Goal: Task Accomplishment & Management: Manage account settings

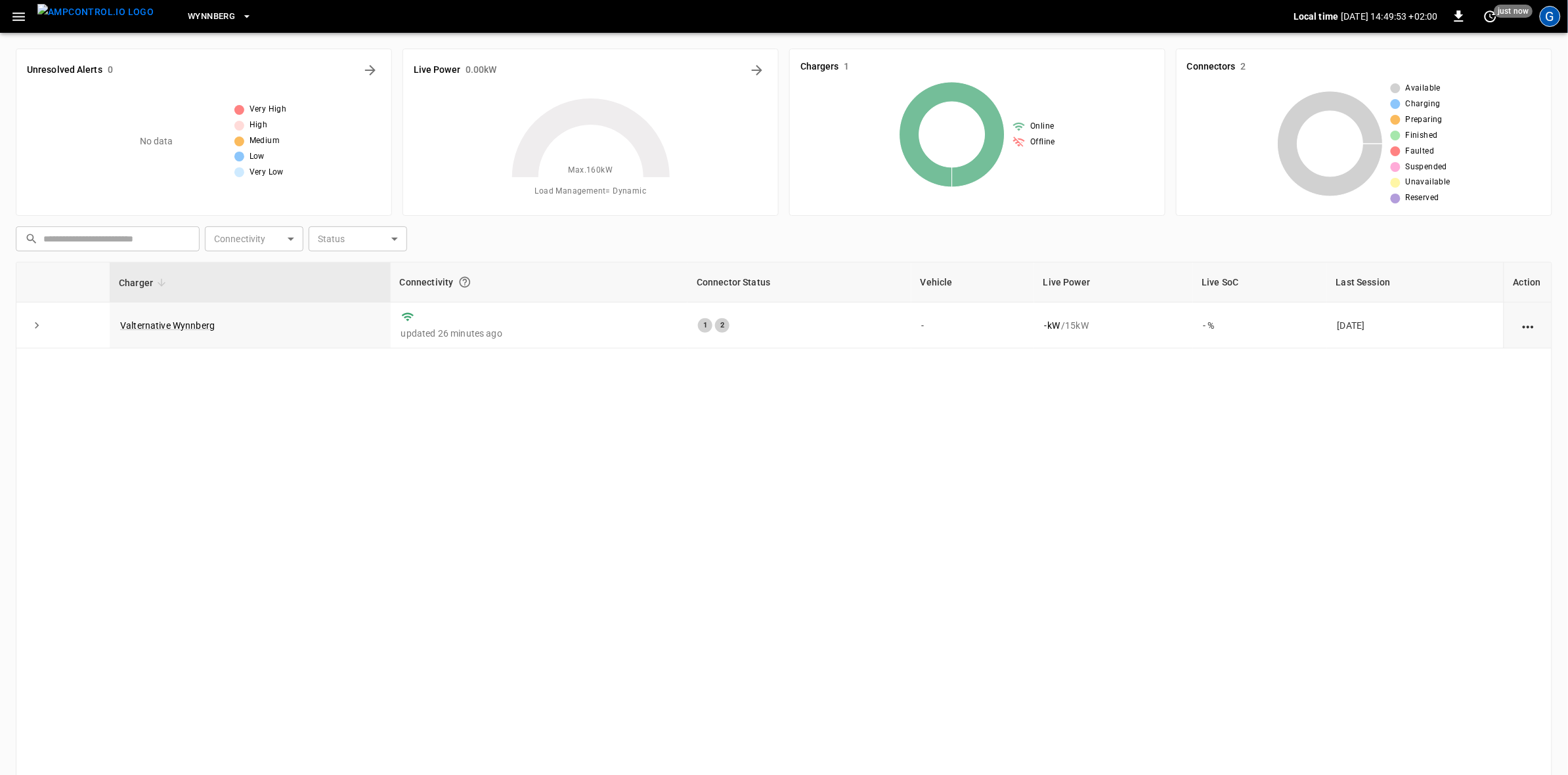
click at [1550, 18] on div "G" at bounding box center [1550, 16] width 21 height 21
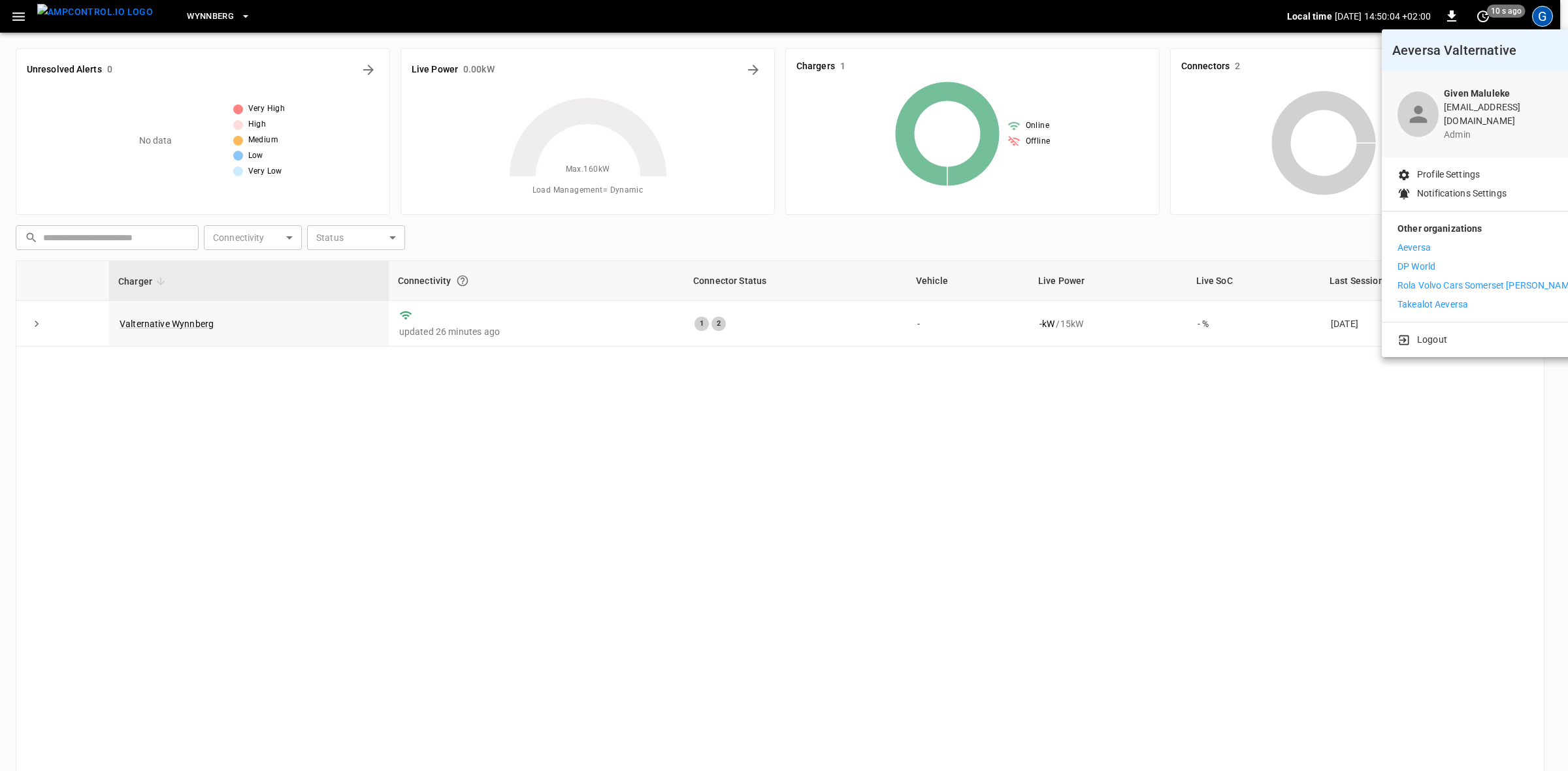
click at [1417, 281] on p "Rola Volvo Cars Somerset [PERSON_NAME]" at bounding box center [1487, 285] width 179 height 14
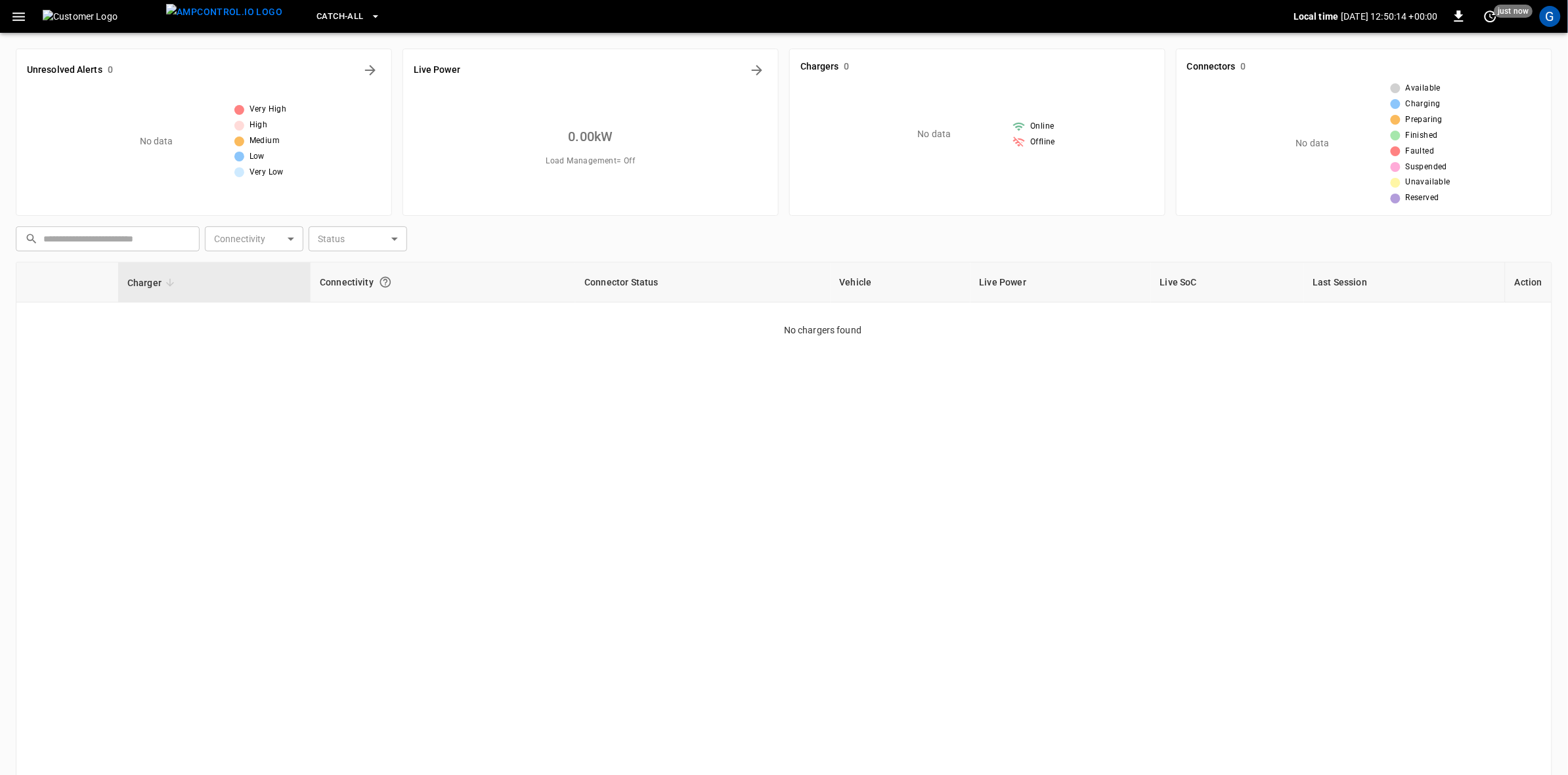
click at [323, 15] on span "Catch-all" at bounding box center [339, 17] width 47 height 15
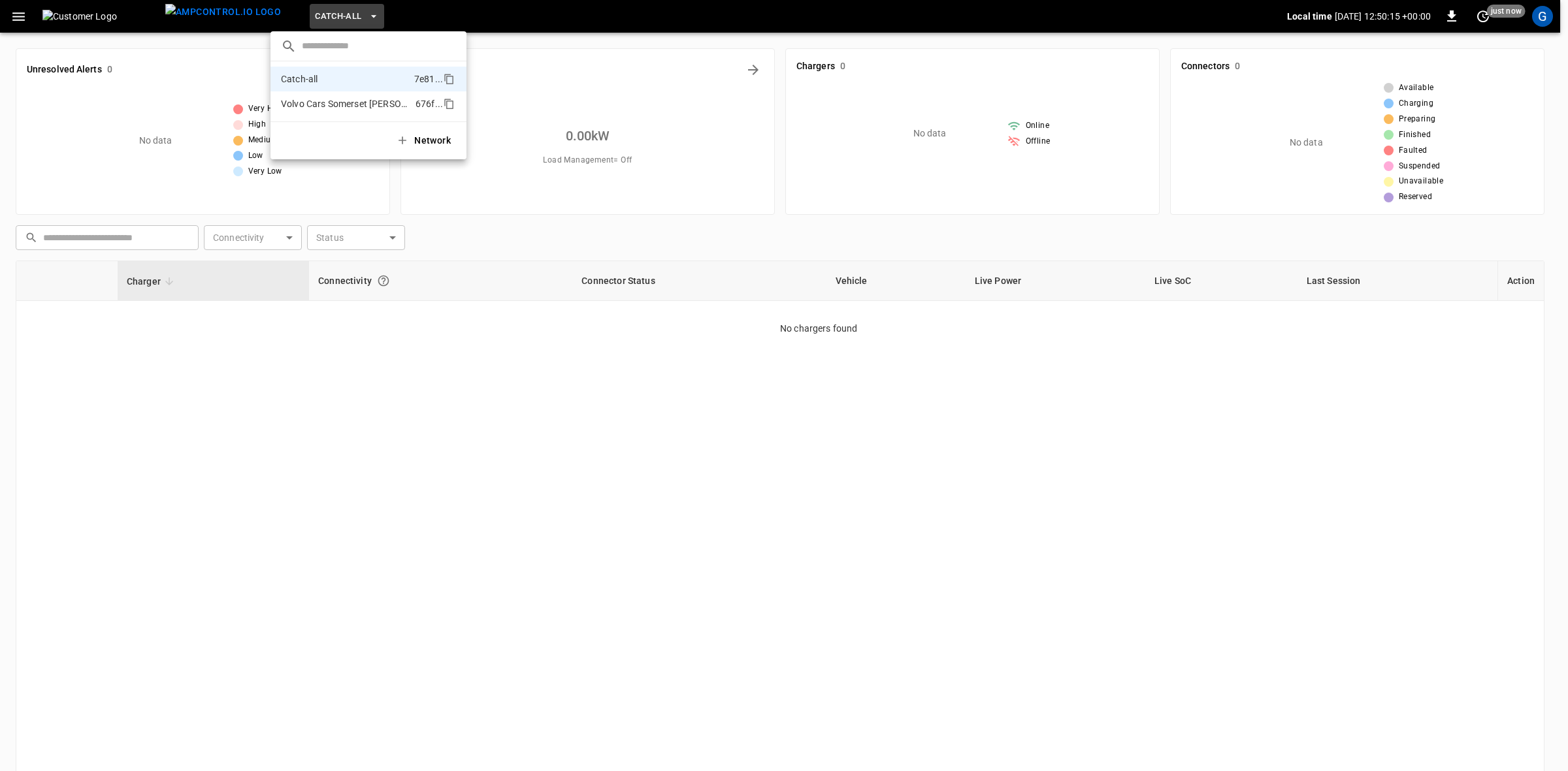
click at [308, 98] on p "Volvo Cars Somerset [PERSON_NAME]" at bounding box center [345, 103] width 129 height 13
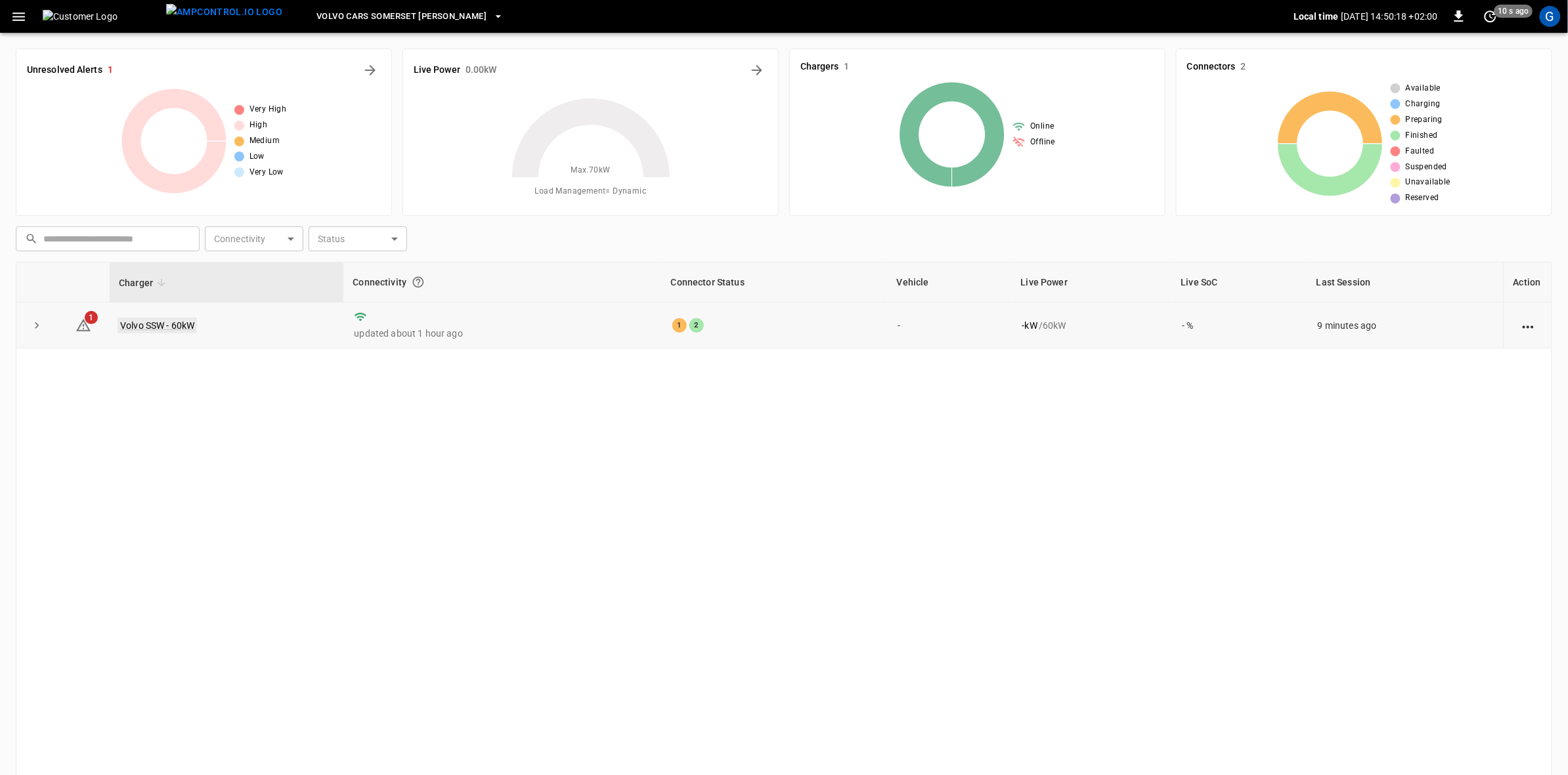
click at [149, 320] on link "Volvo SSW - 60kW" at bounding box center [157, 325] width 80 height 16
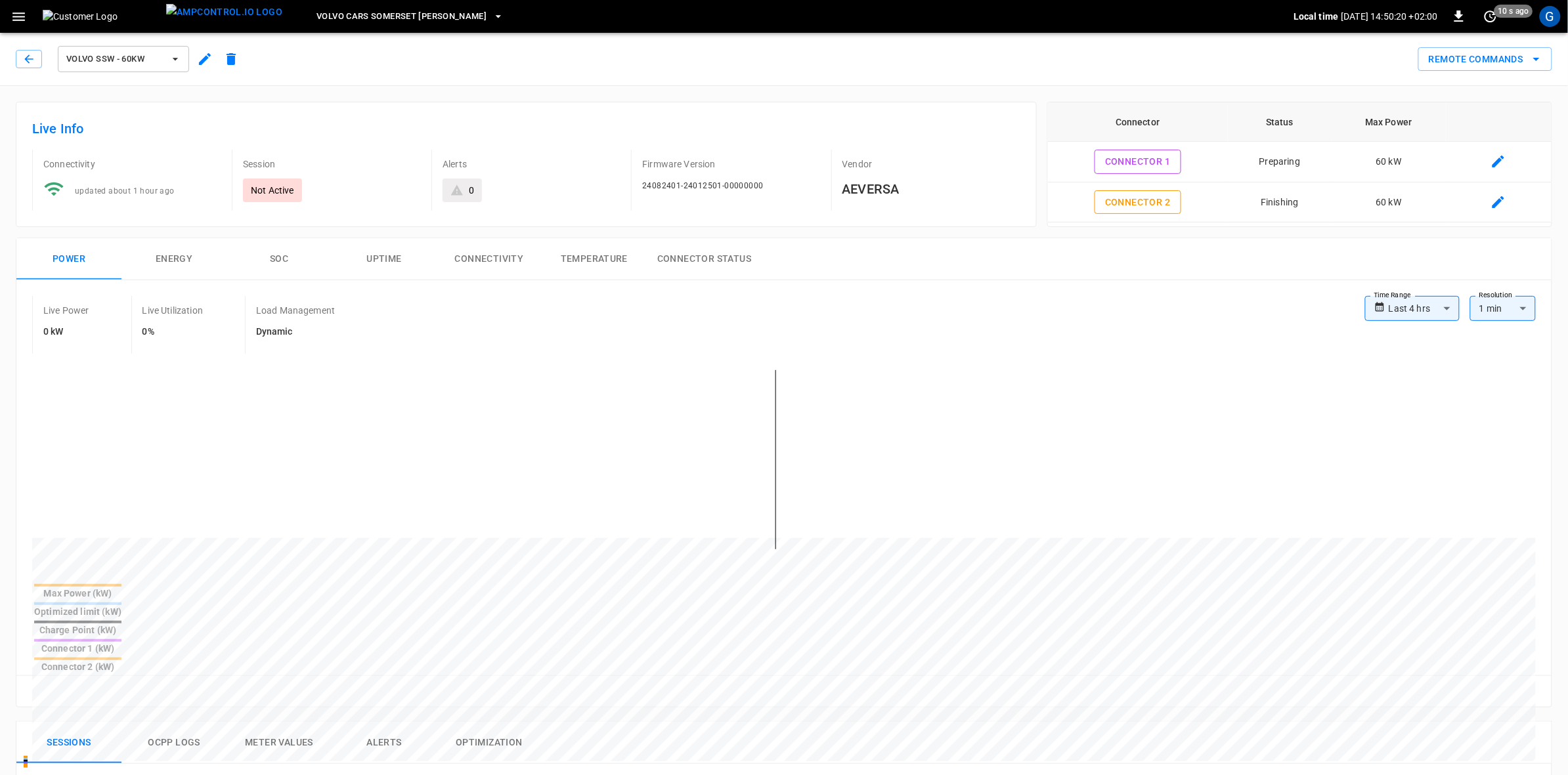
click at [191, 722] on button "Ocpp logs" at bounding box center [173, 743] width 105 height 42
click at [205, 61] on icon "button" at bounding box center [204, 58] width 12 height 12
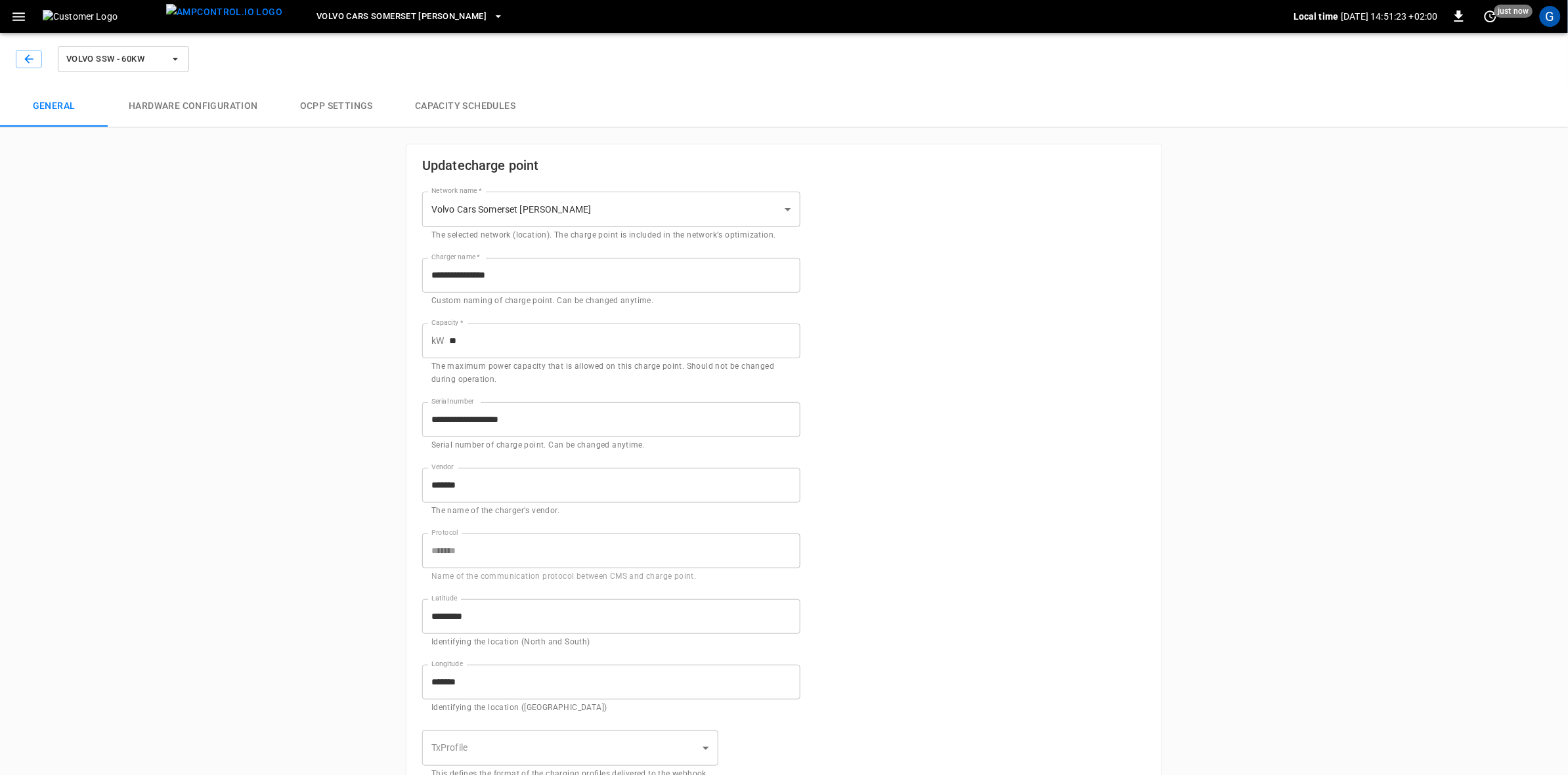
type input "**********"
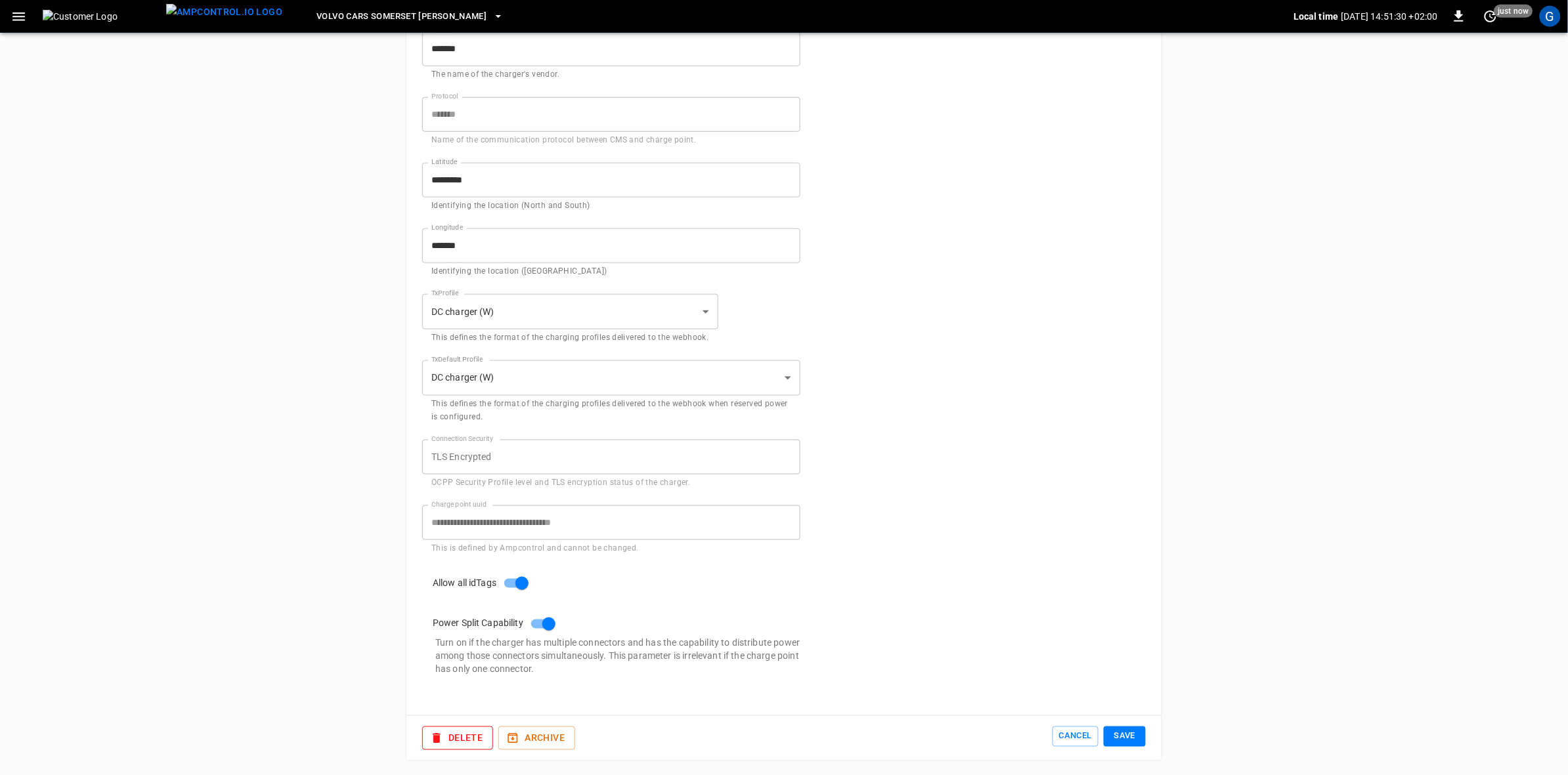
scroll to position [438, 0]
click at [1124, 734] on button "Save" at bounding box center [1124, 734] width 42 height 21
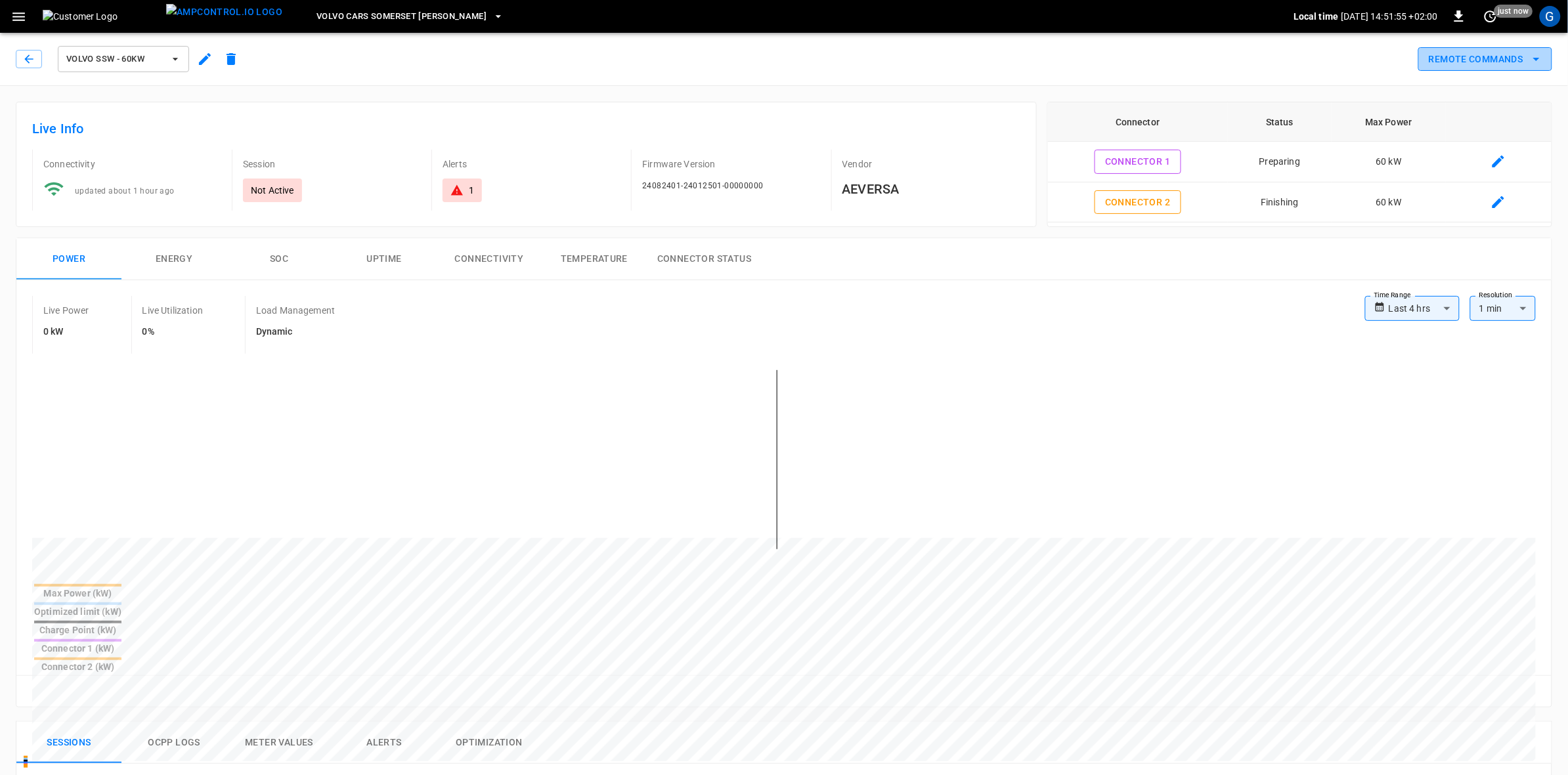
click at [1533, 59] on icon "remote commands options" at bounding box center [1536, 59] width 16 height 16
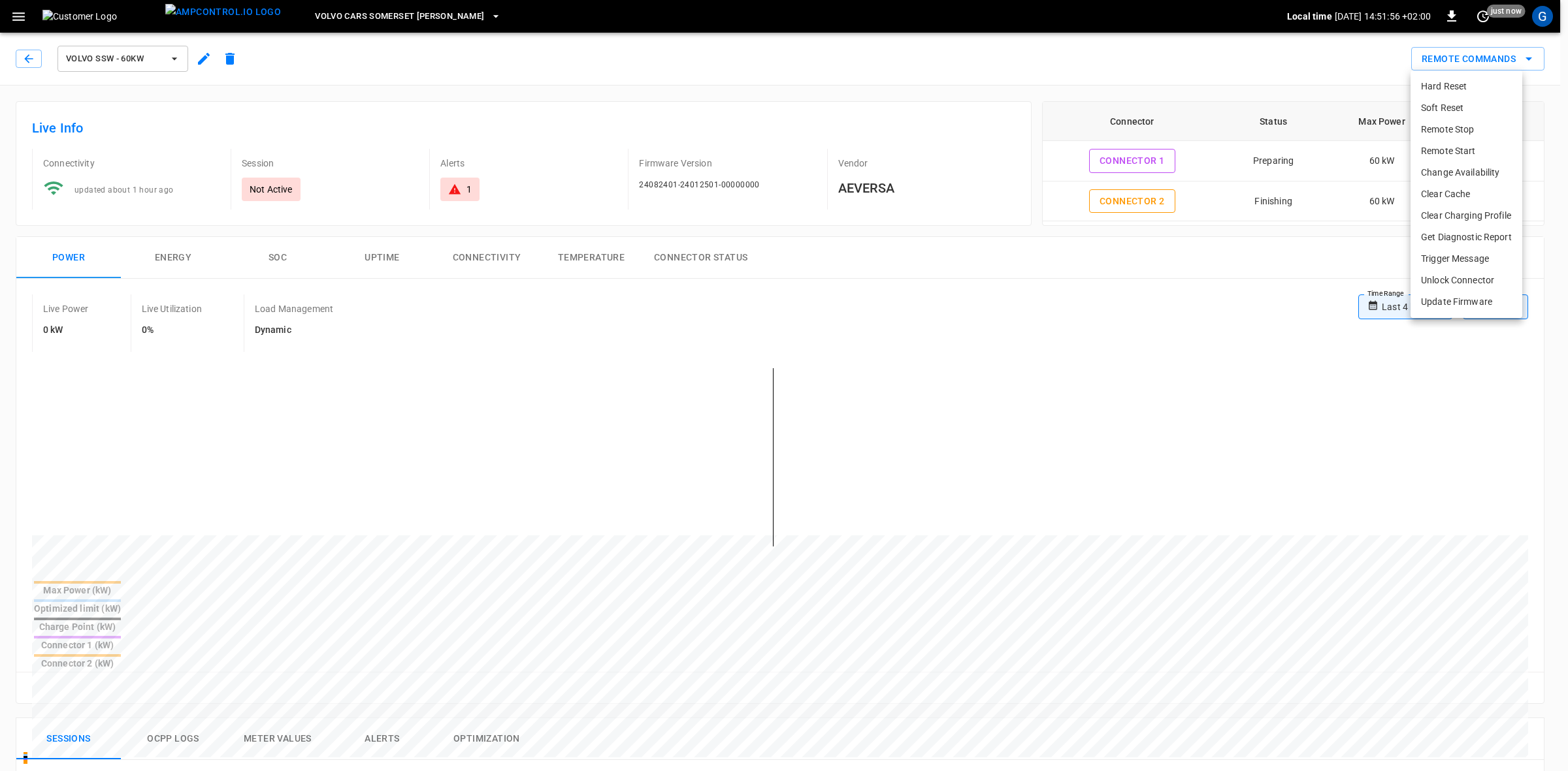
click at [1452, 189] on li "Clear Cache" at bounding box center [1466, 194] width 112 height 21
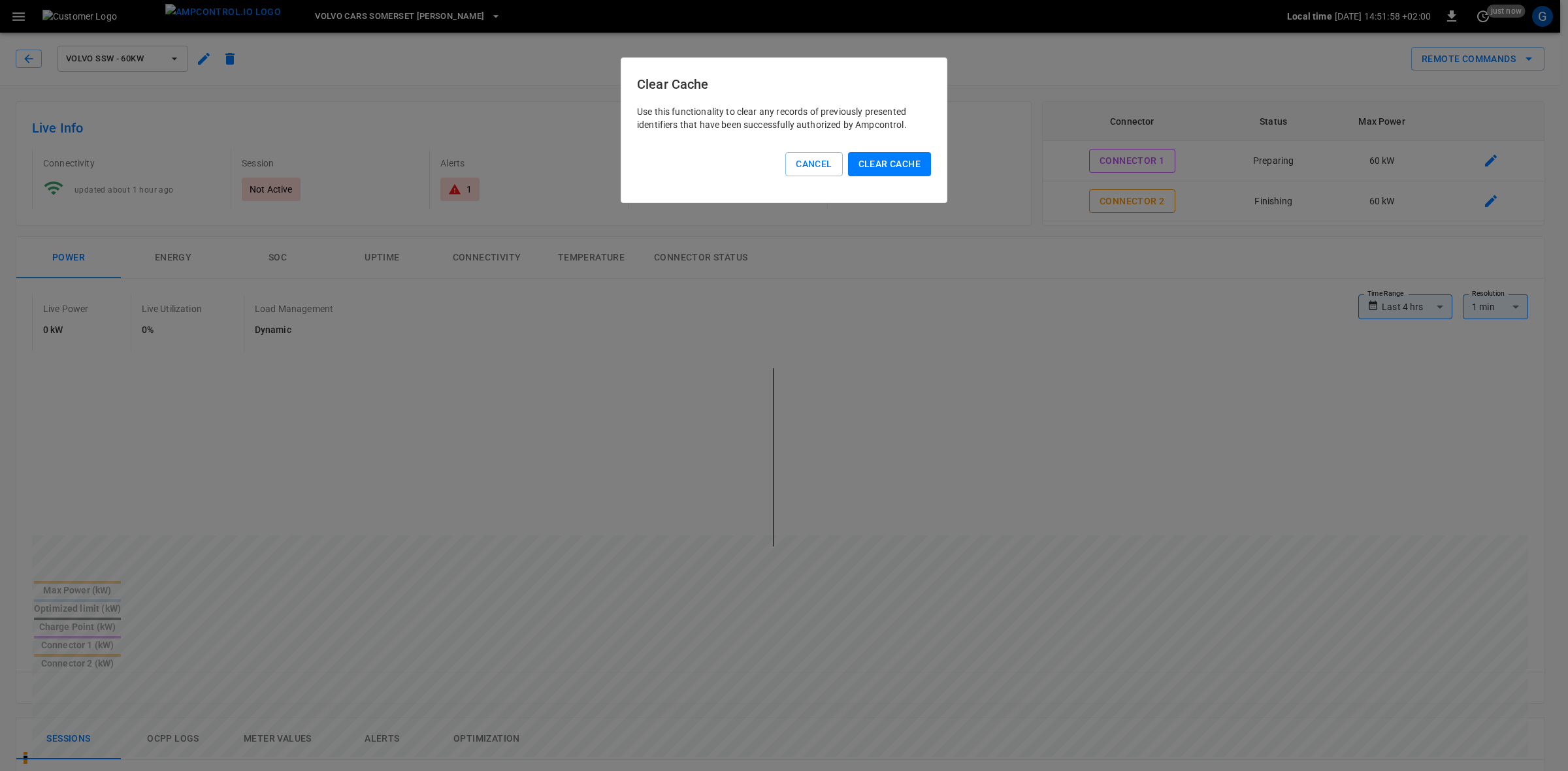
click at [874, 160] on button "Clear Cache" at bounding box center [889, 164] width 83 height 24
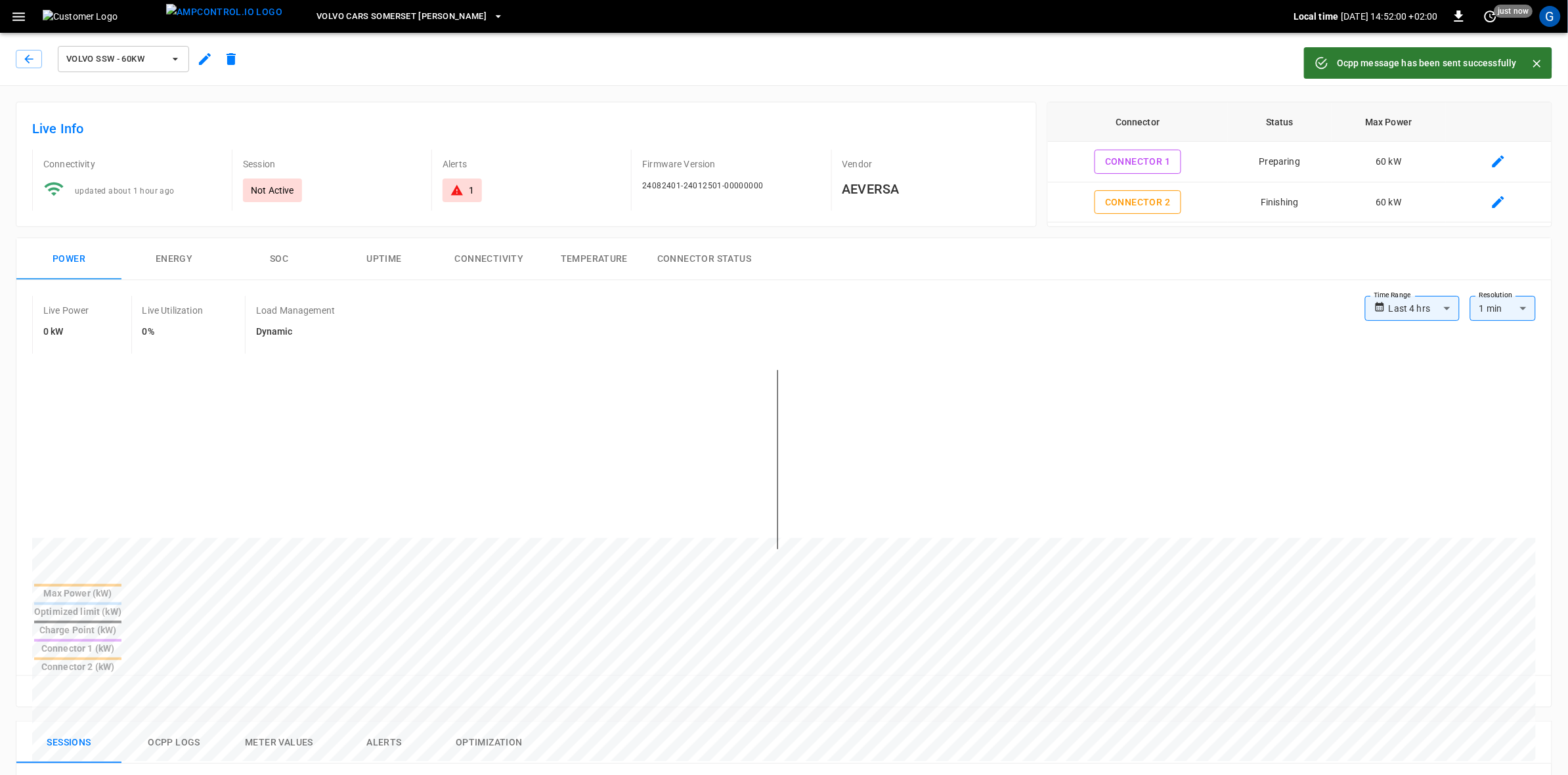
click at [1537, 63] on icon "Close" at bounding box center [1537, 64] width 8 height 8
click at [1533, 57] on icon "remote commands options" at bounding box center [1536, 59] width 16 height 16
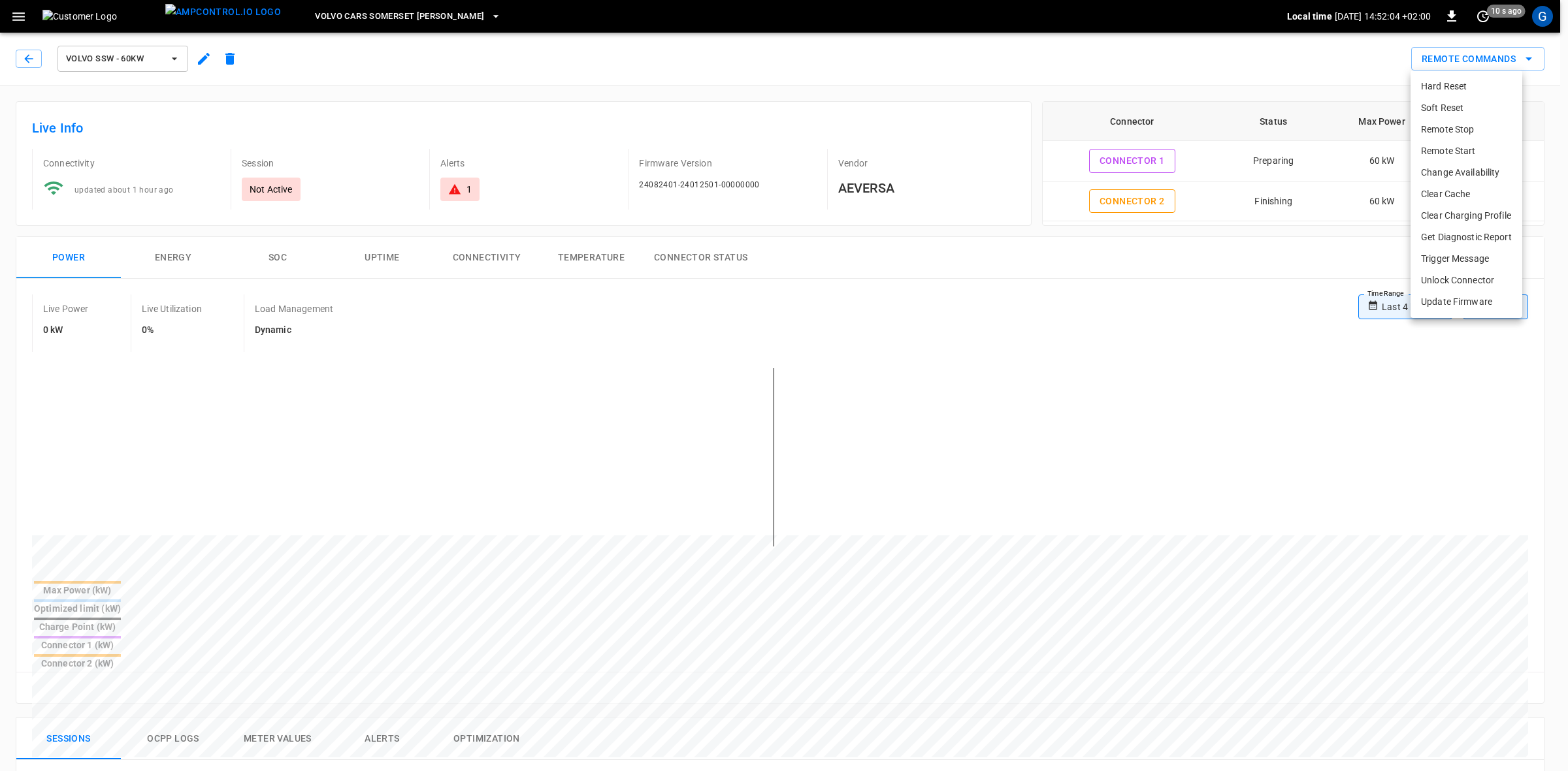
click at [1450, 198] on li "Clear Cache" at bounding box center [1466, 194] width 112 height 21
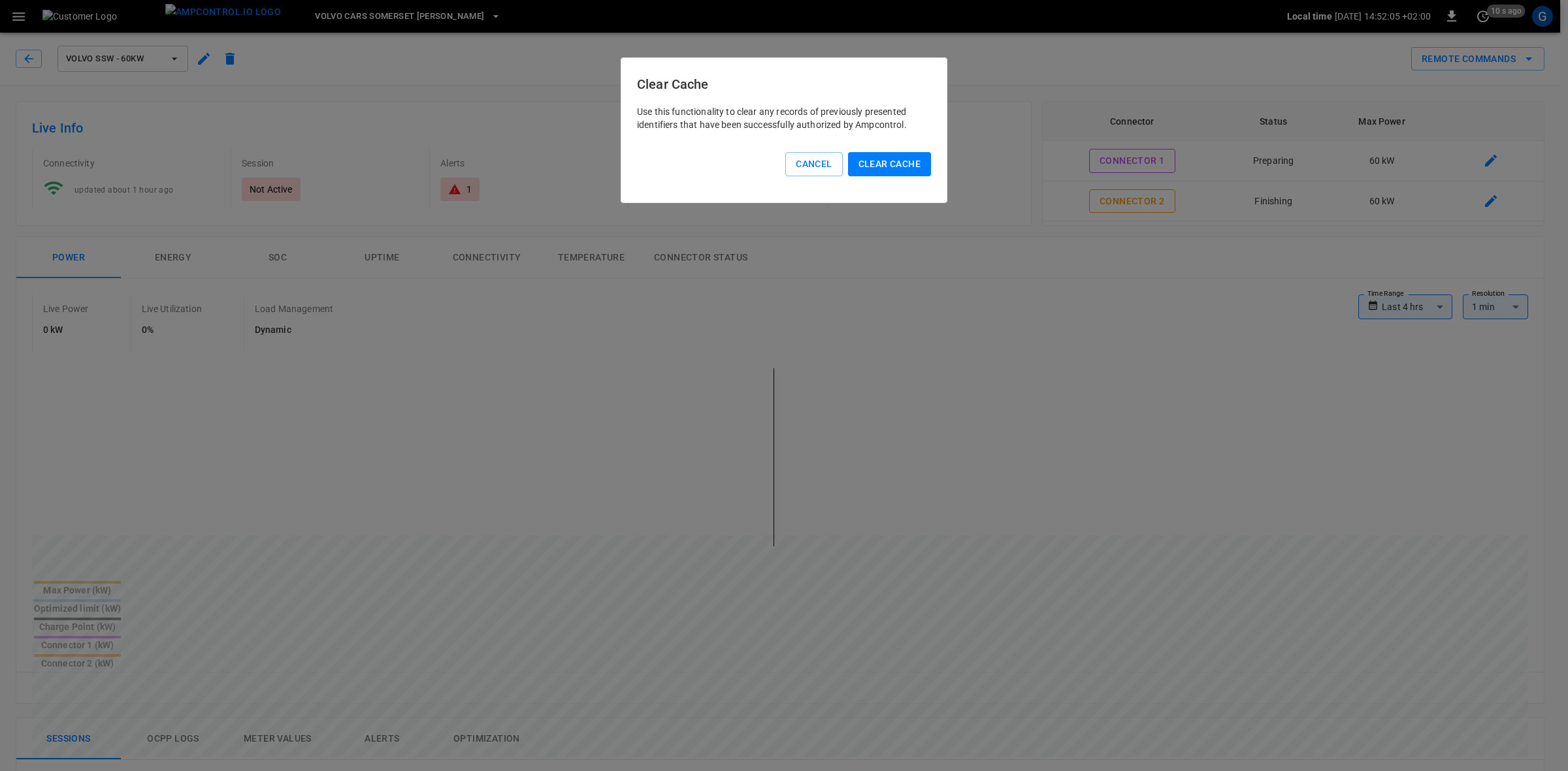
click at [883, 160] on button "Clear Cache" at bounding box center [889, 164] width 83 height 24
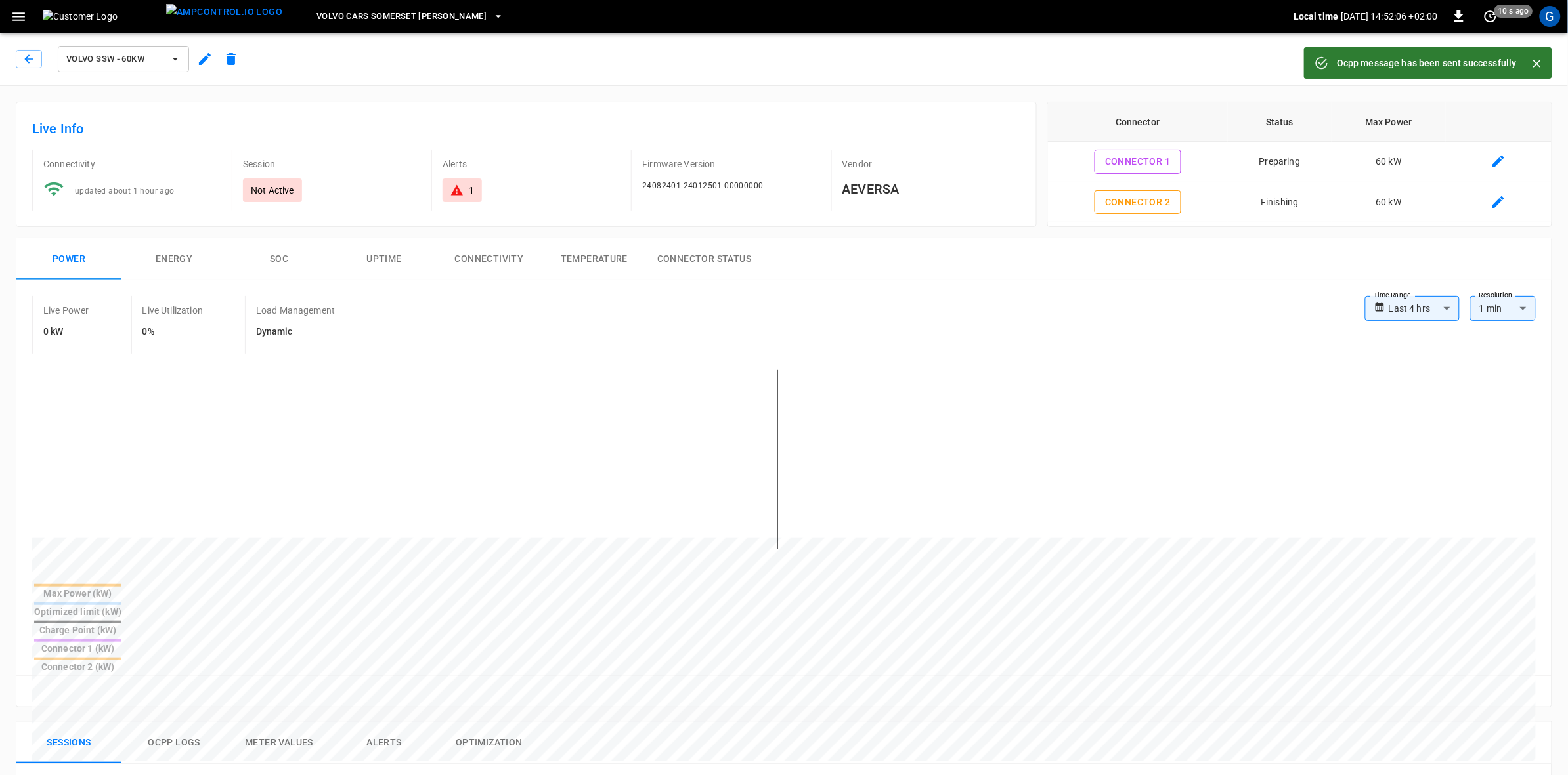
click at [1532, 62] on icon "Close" at bounding box center [1537, 63] width 13 height 13
click at [1540, 61] on icon "remote commands options" at bounding box center [1536, 59] width 16 height 16
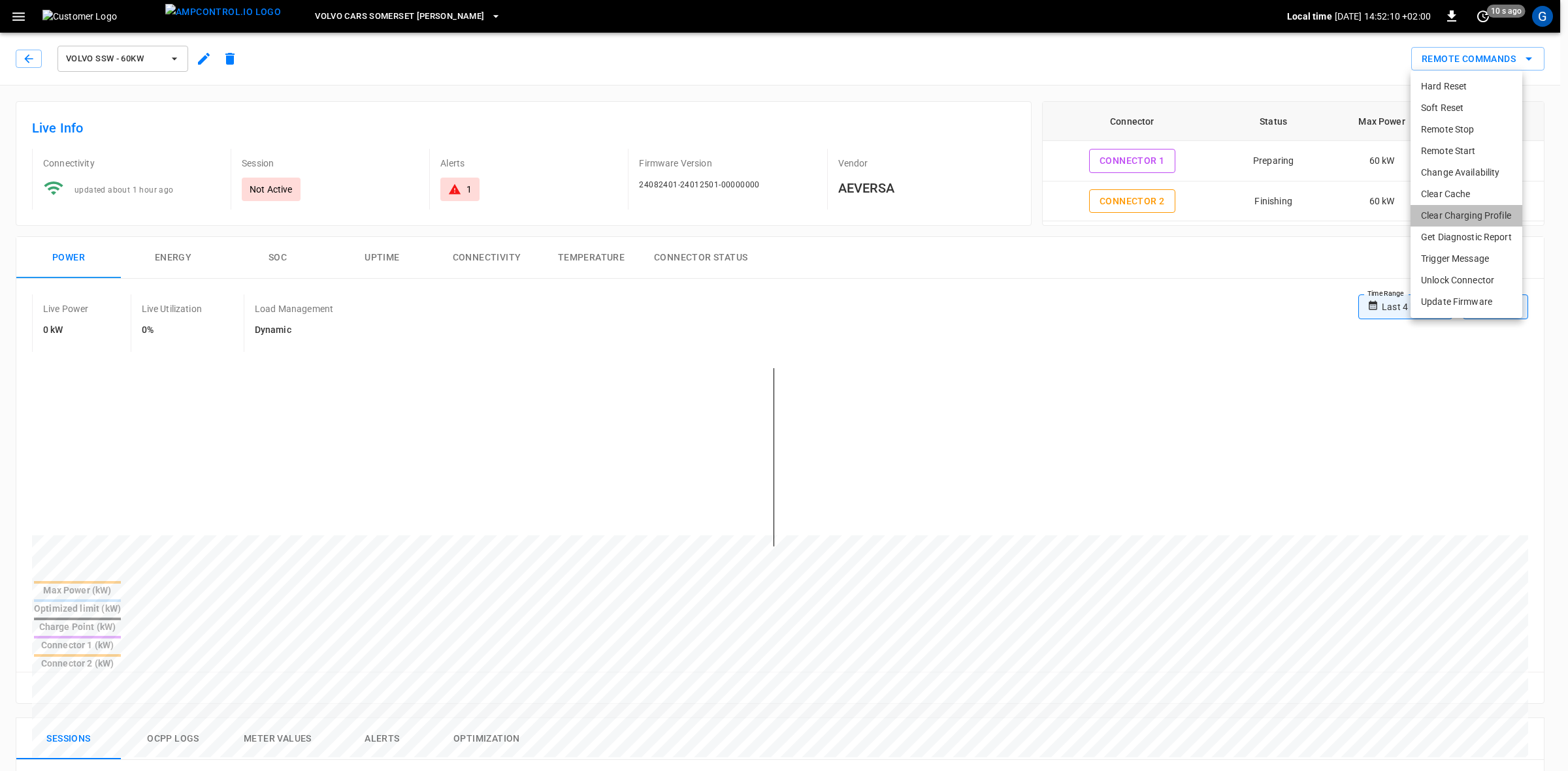
click at [1443, 220] on li "Clear Charging Profile" at bounding box center [1466, 216] width 112 height 21
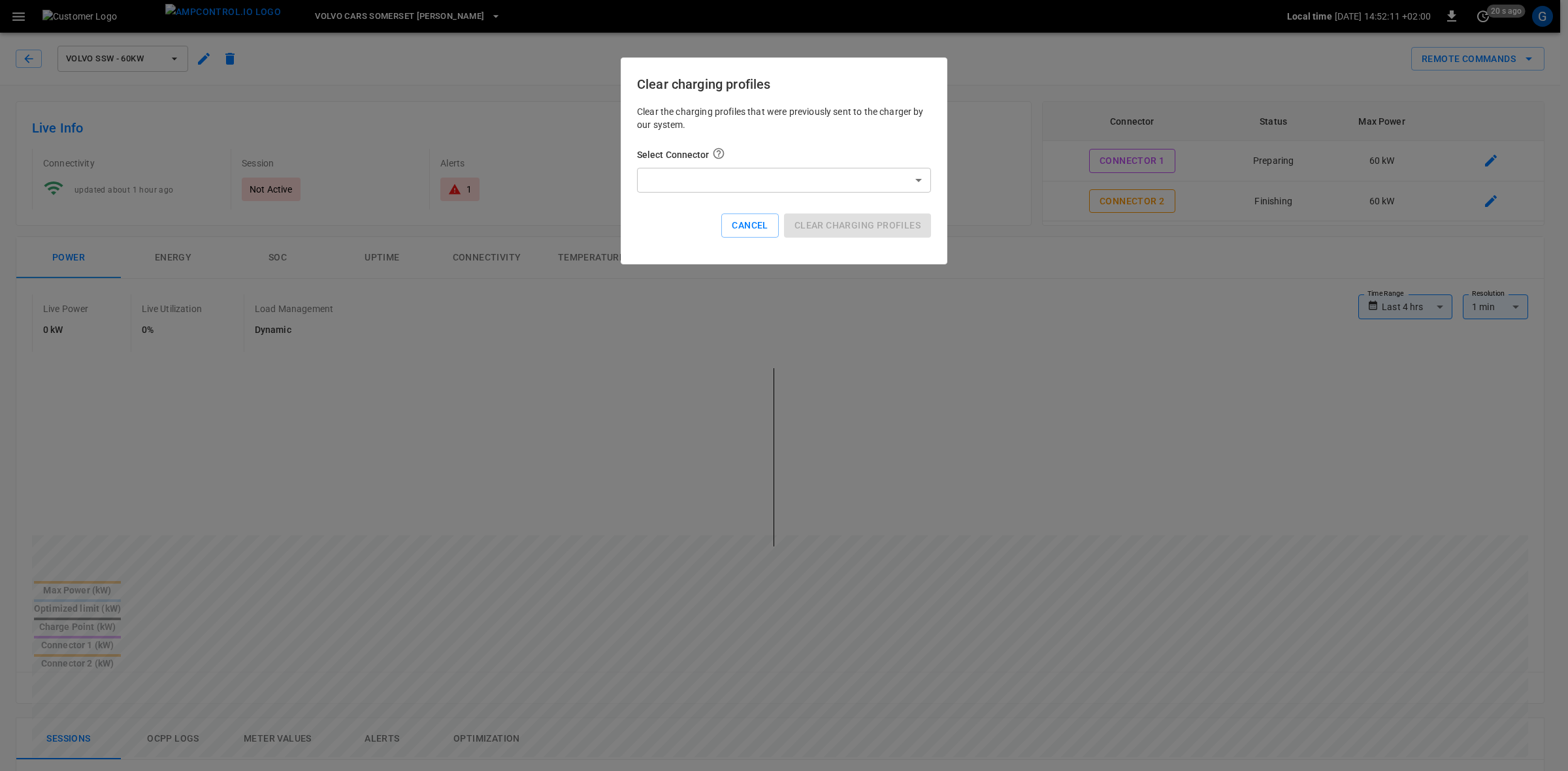
click at [858, 171] on body "**********" at bounding box center [784, 710] width 1568 height 1421
click at [707, 206] on li "Connector-0" at bounding box center [784, 208] width 294 height 21
type input "*"
click at [856, 233] on button "Clear charging profiles" at bounding box center [858, 226] width 147 height 24
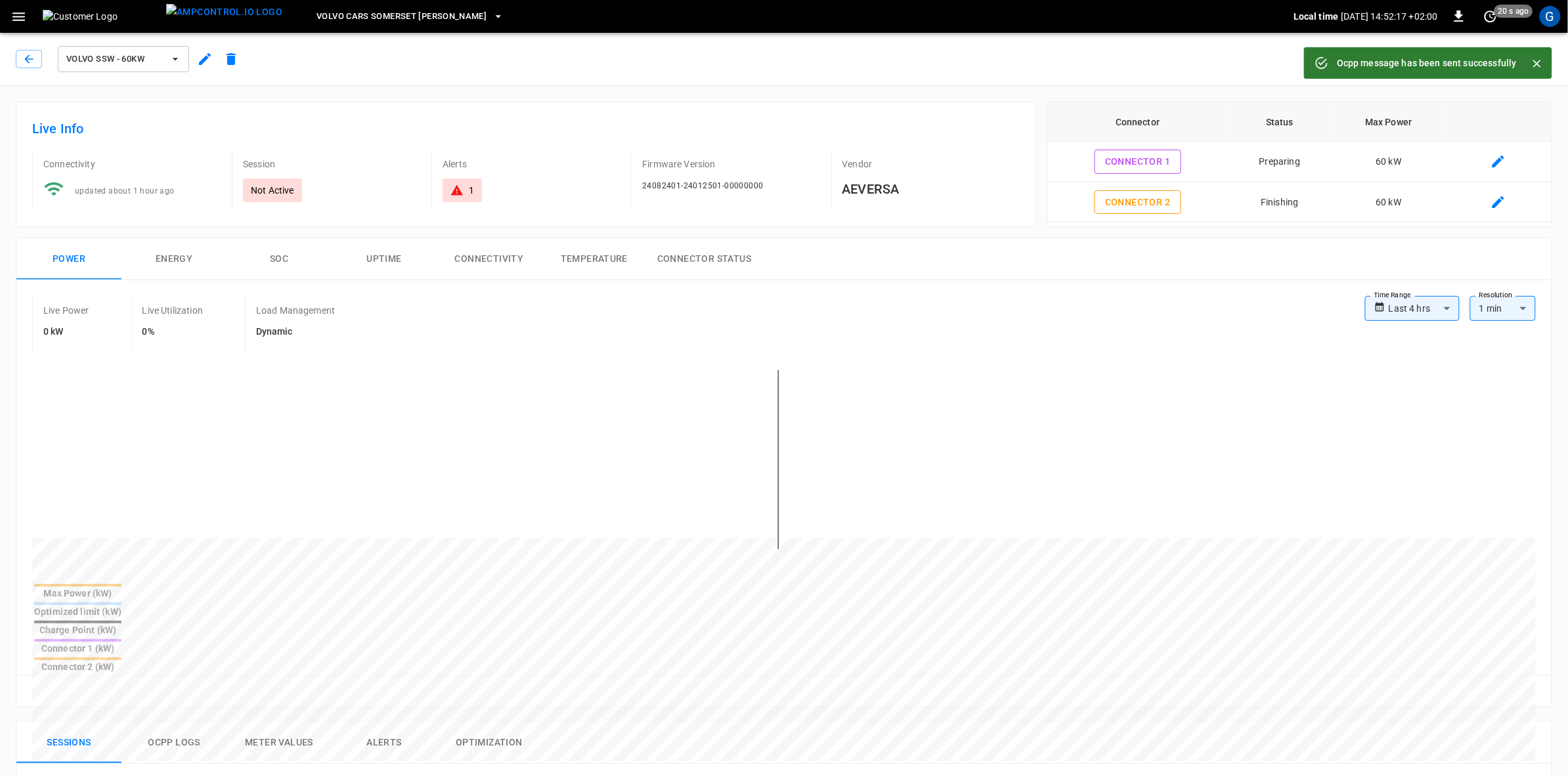
click at [1537, 63] on icon "Close" at bounding box center [1537, 64] width 8 height 8
click at [1537, 54] on icon "remote commands options" at bounding box center [1536, 59] width 16 height 16
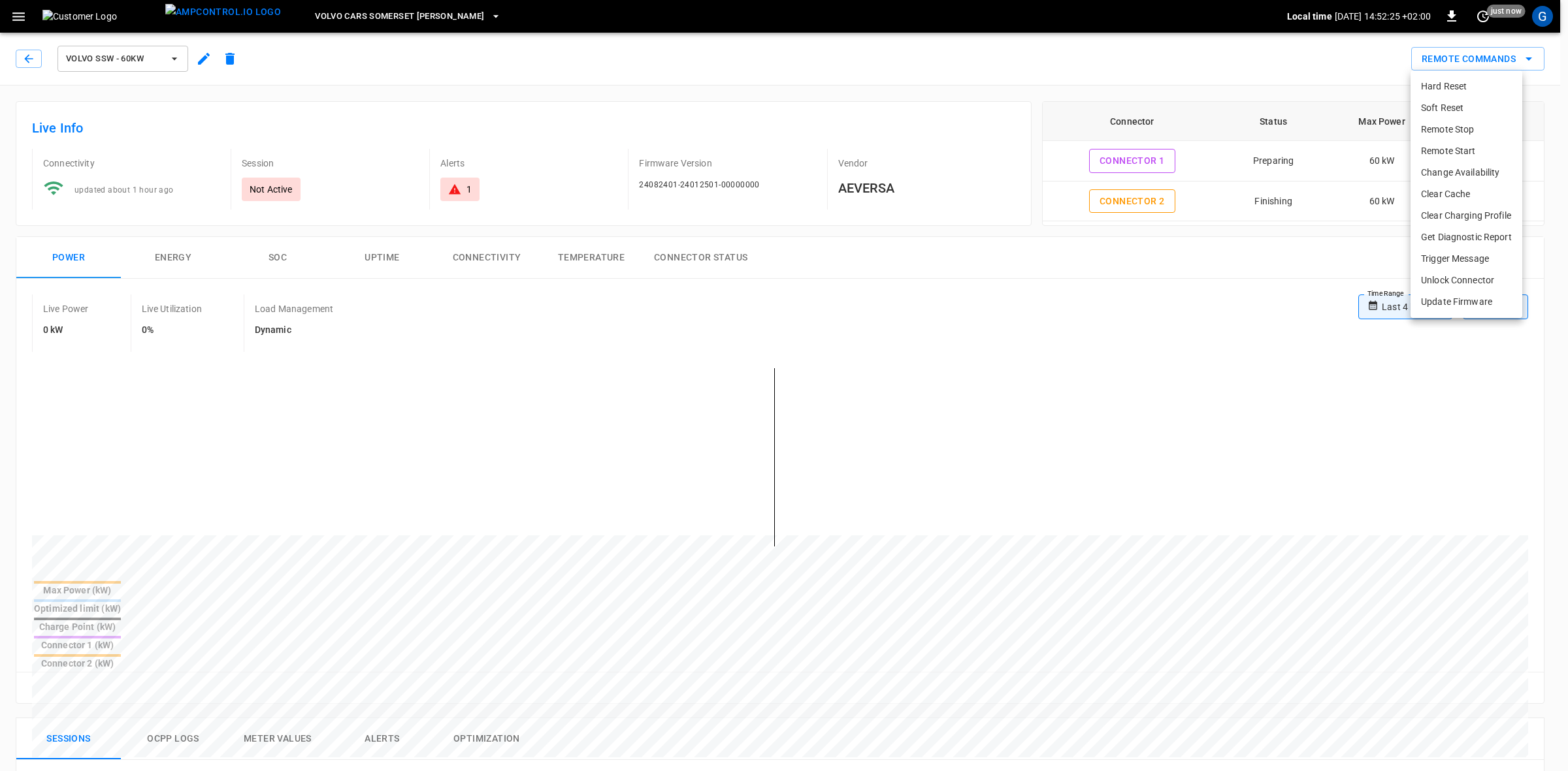
click at [1450, 108] on li "Soft Reset" at bounding box center [1466, 108] width 112 height 21
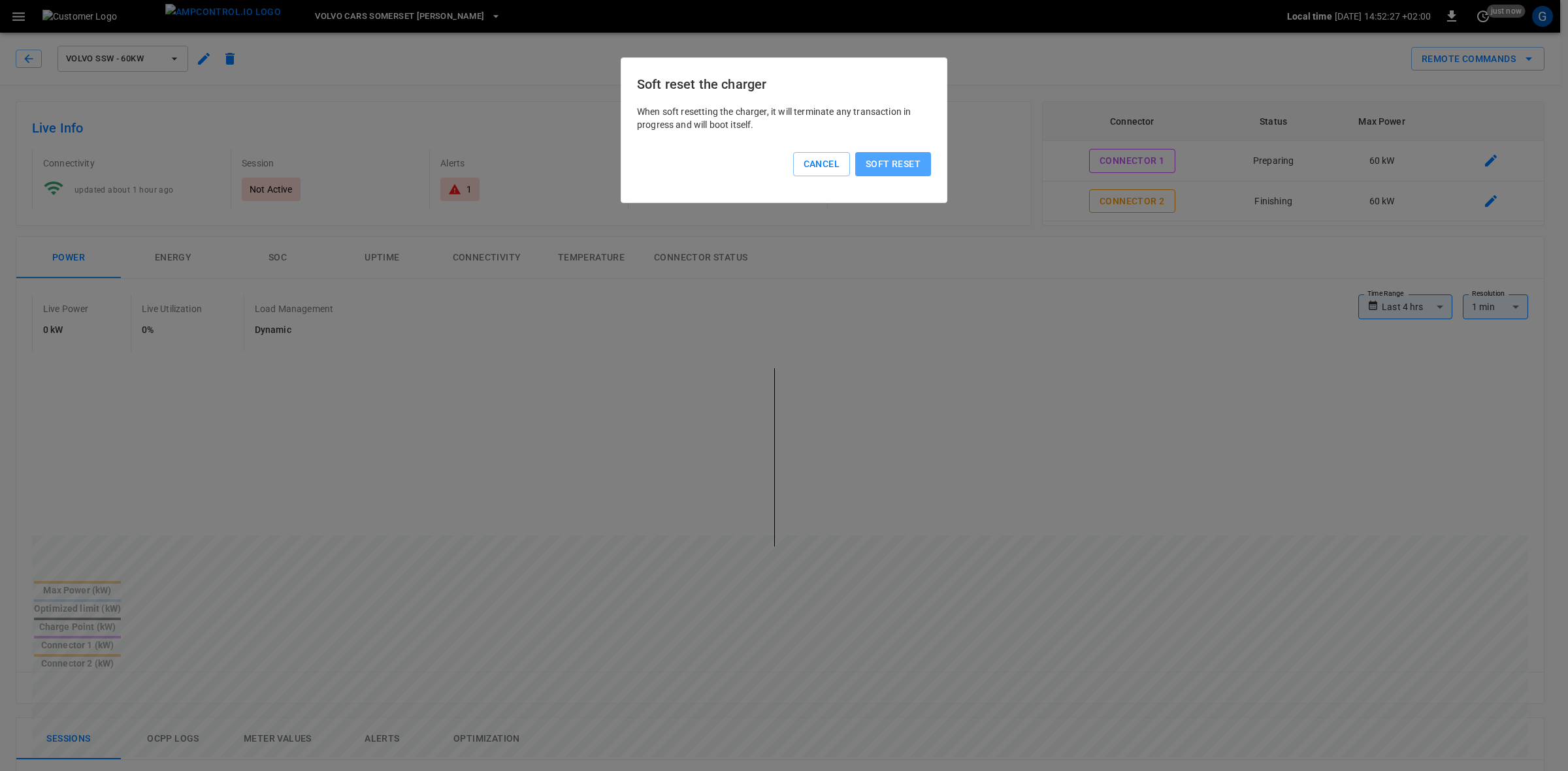
click at [897, 169] on button "Soft reset" at bounding box center [893, 164] width 76 height 24
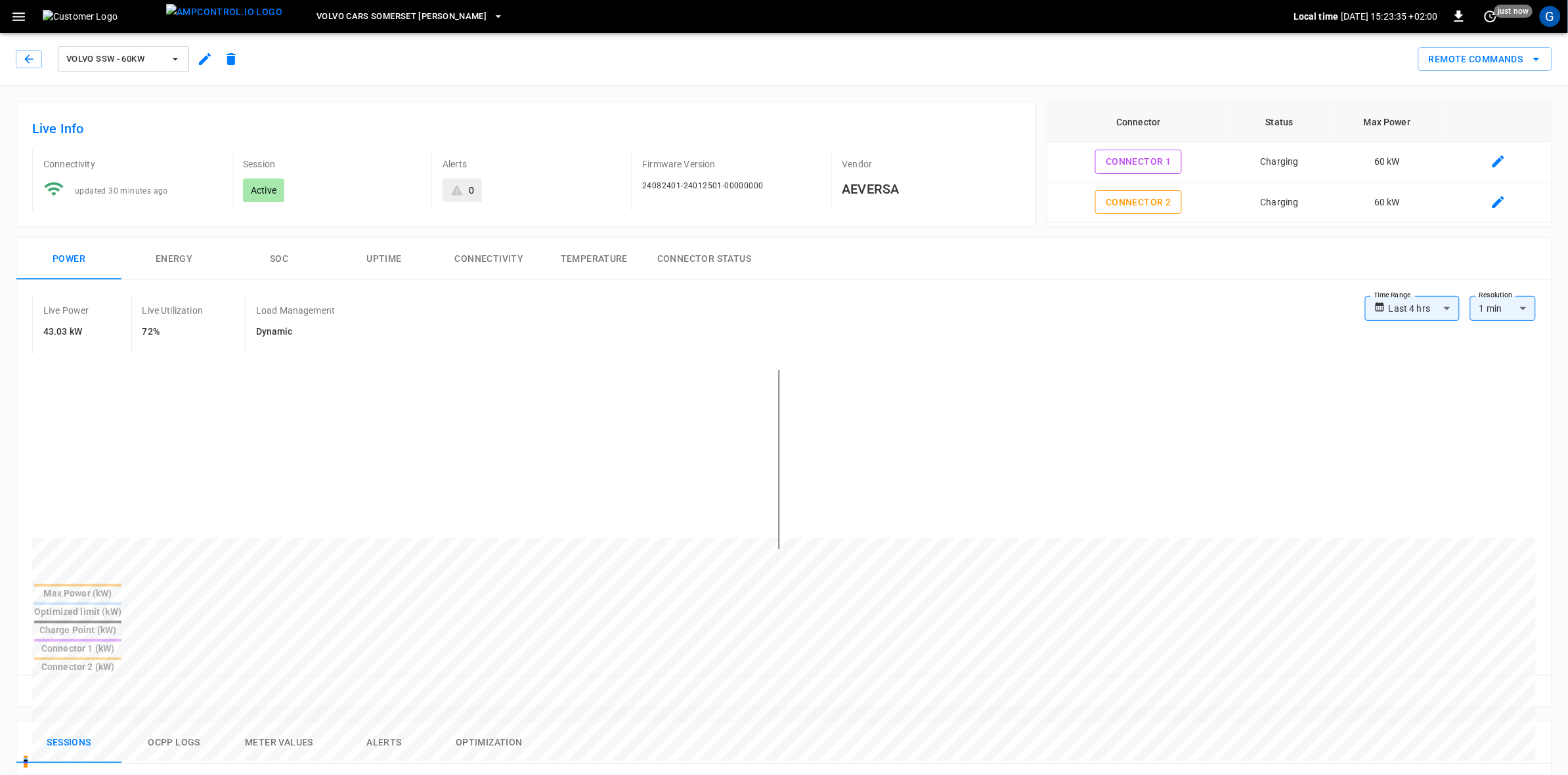
click at [210, 52] on icon "button" at bounding box center [205, 59] width 16 height 16
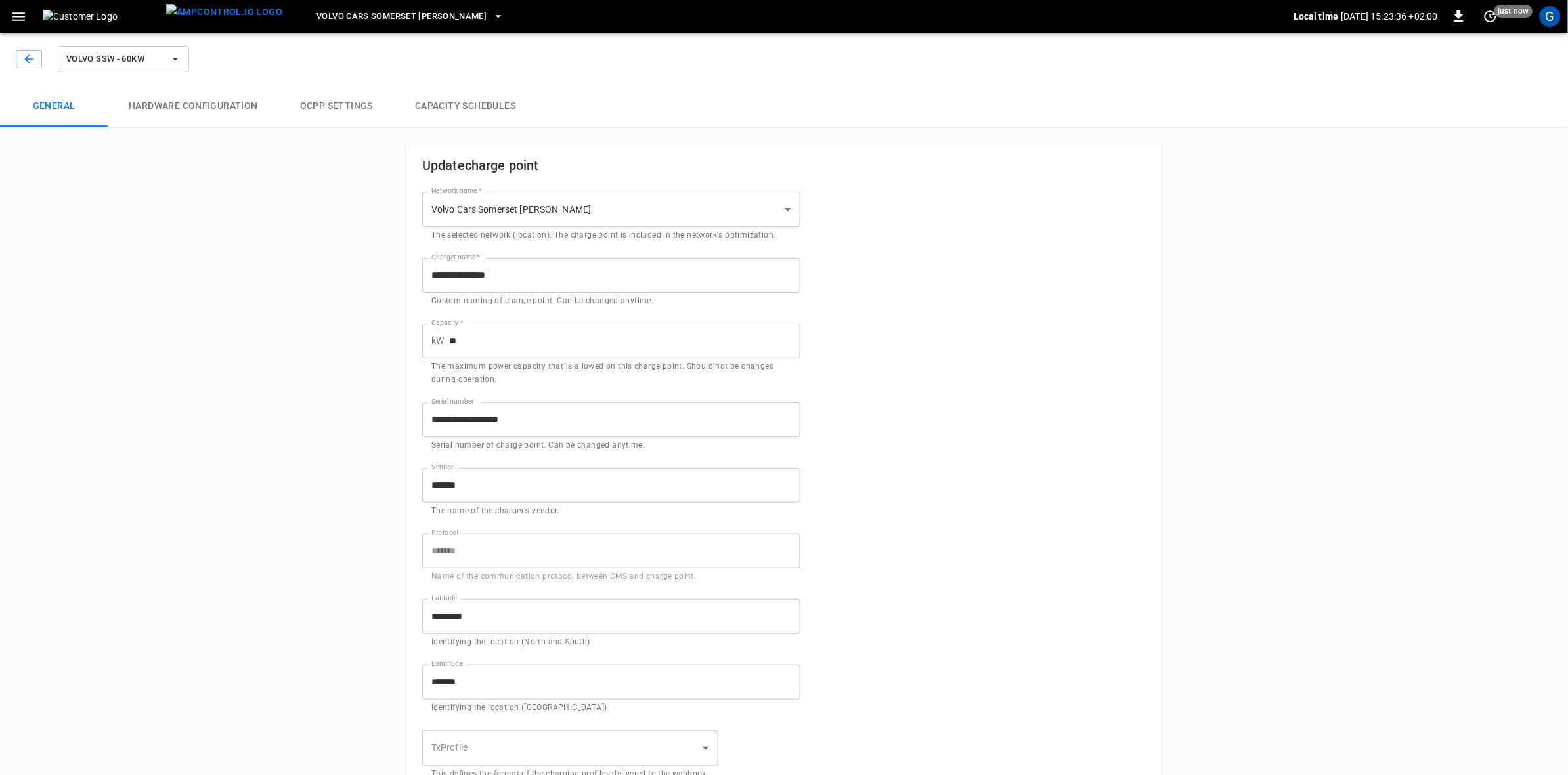
type input "**********"
click at [206, 100] on button "Hardware configuration" at bounding box center [193, 106] width 171 height 42
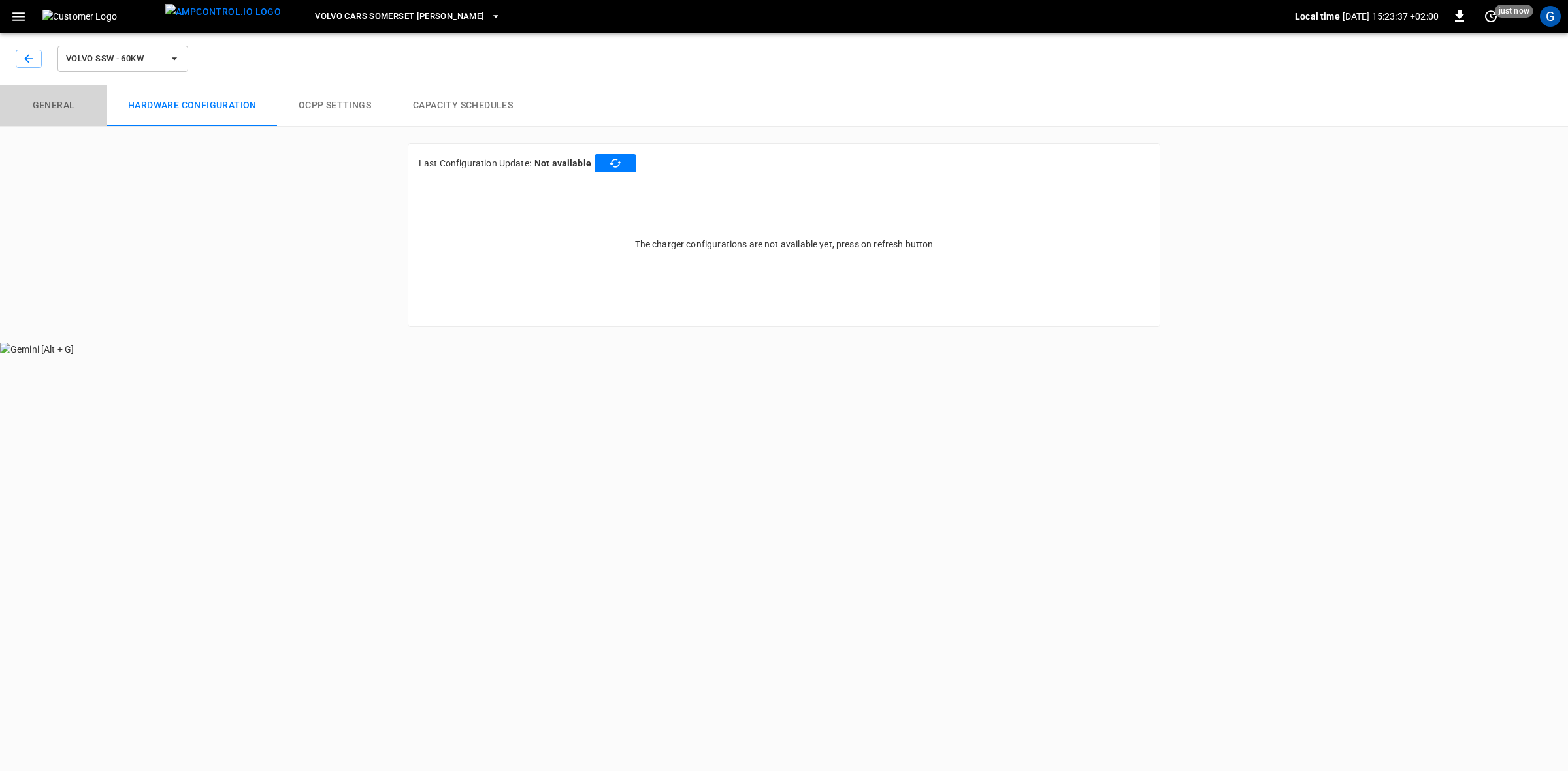
click at [41, 102] on button "General" at bounding box center [53, 105] width 107 height 42
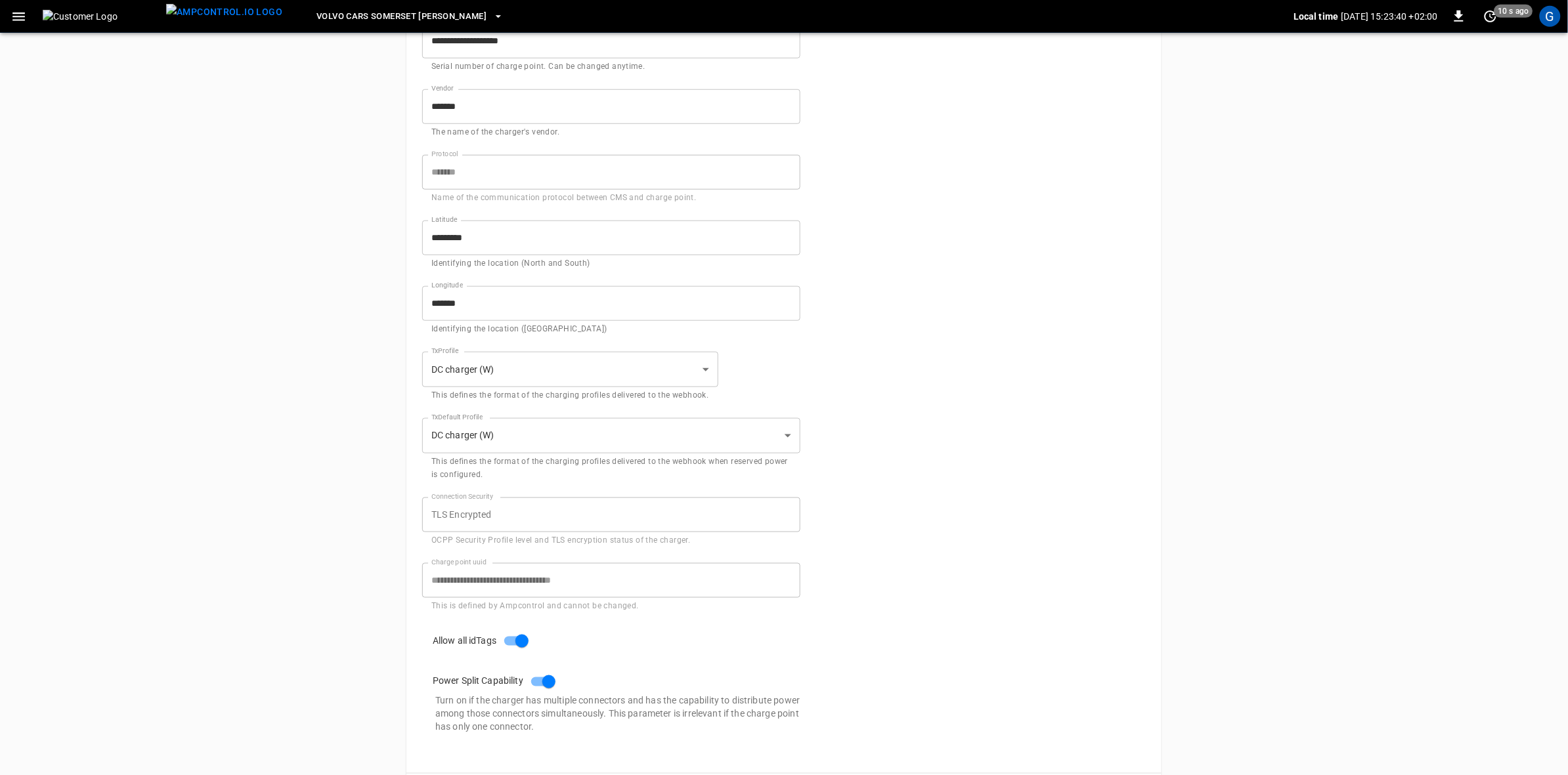
scroll to position [438, 0]
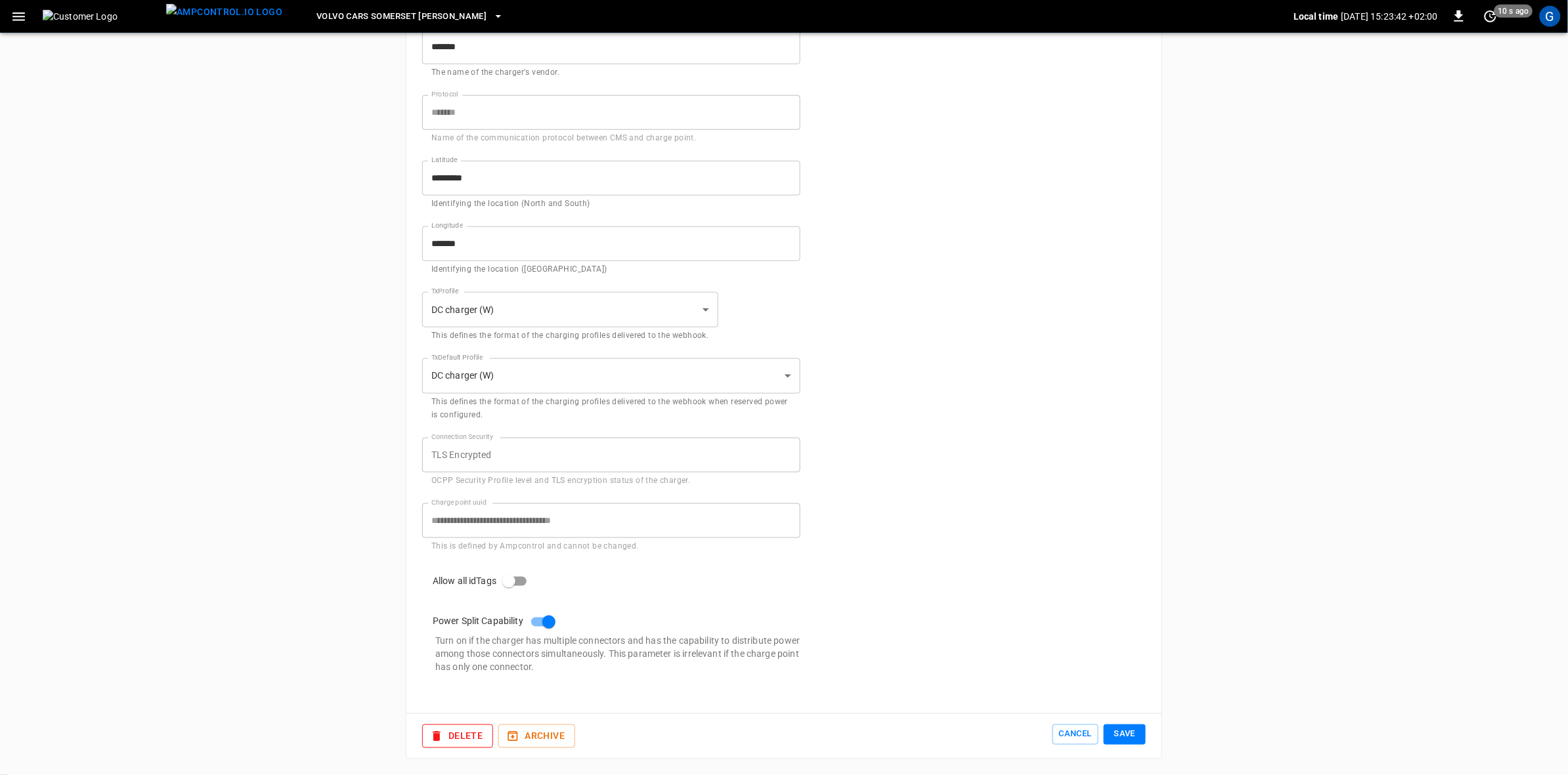
click at [1121, 735] on button "Save" at bounding box center [1124, 734] width 42 height 21
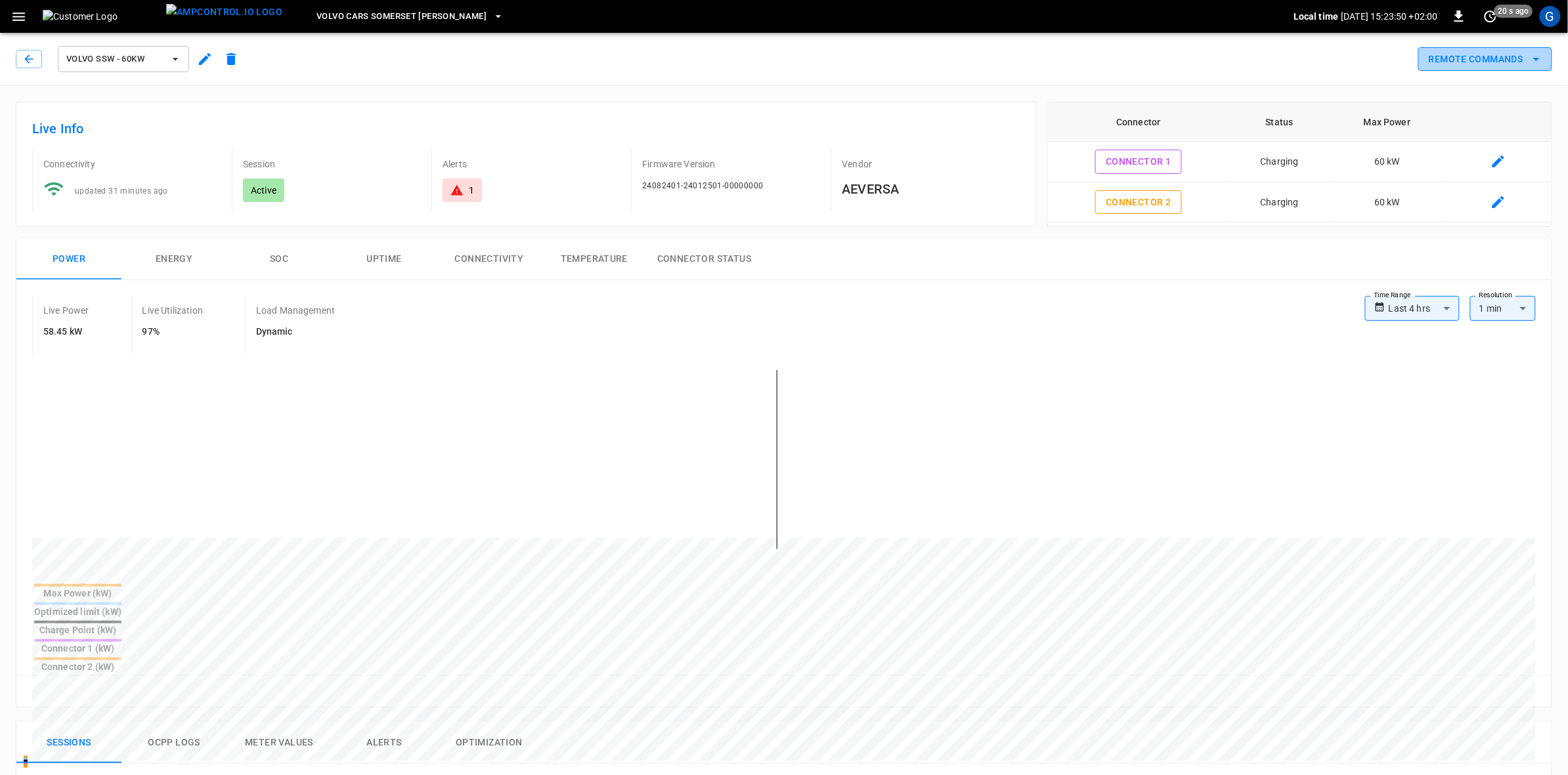
click at [1531, 59] on icon "remote commands options" at bounding box center [1536, 59] width 16 height 16
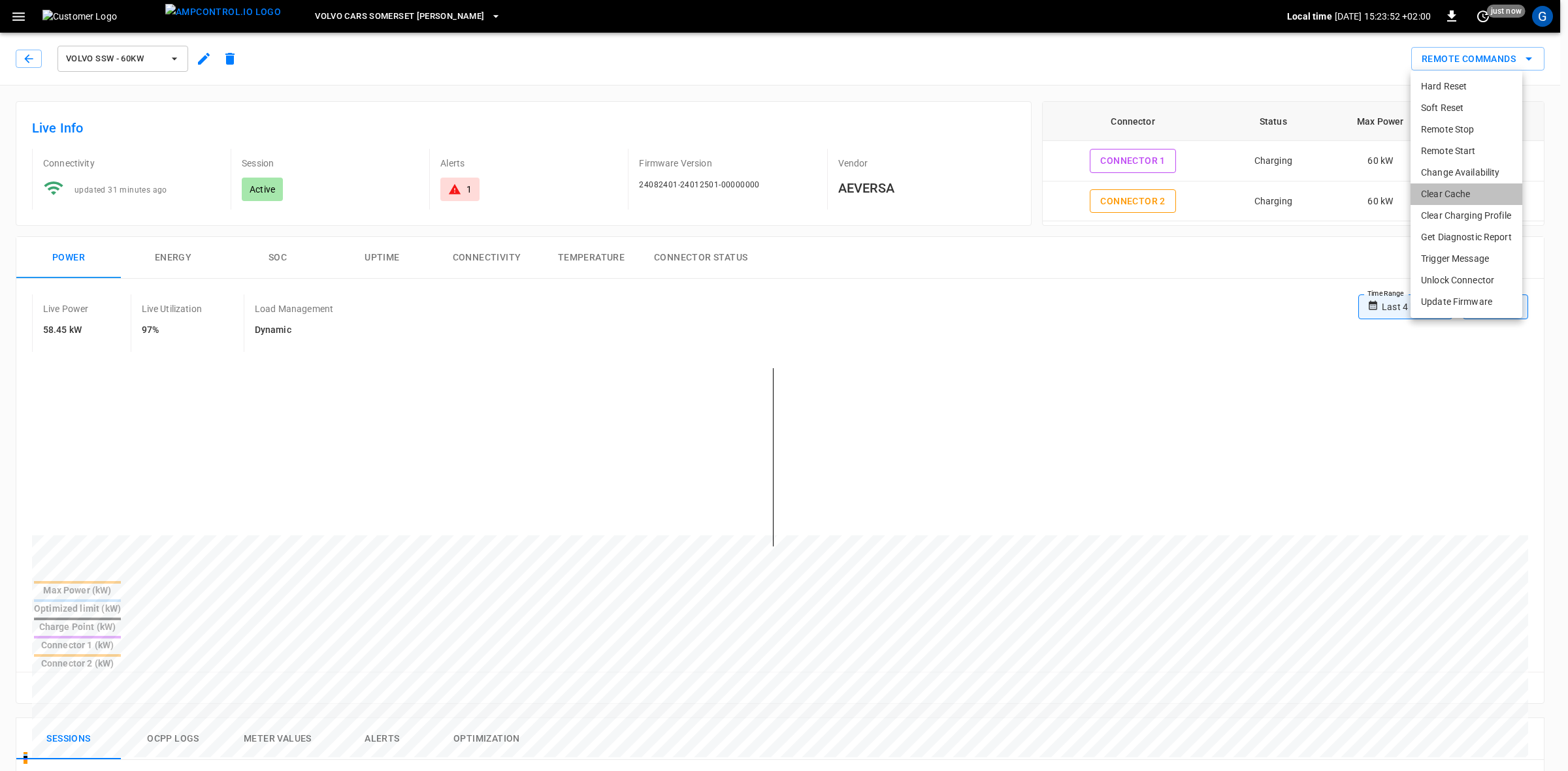
click at [1440, 195] on li "Clear Cache" at bounding box center [1466, 194] width 112 height 21
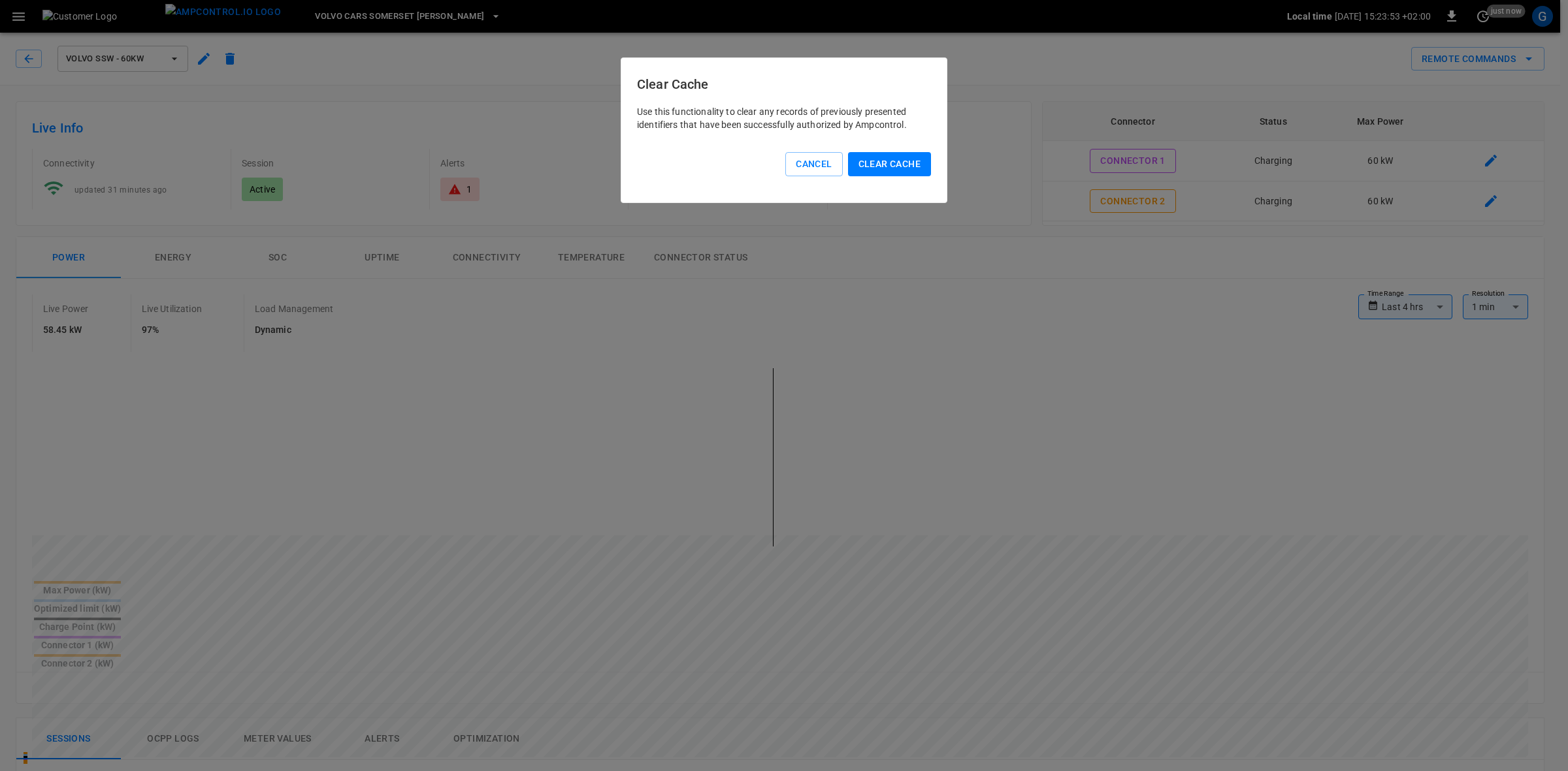
click at [879, 162] on button "Clear Cache" at bounding box center [889, 164] width 83 height 24
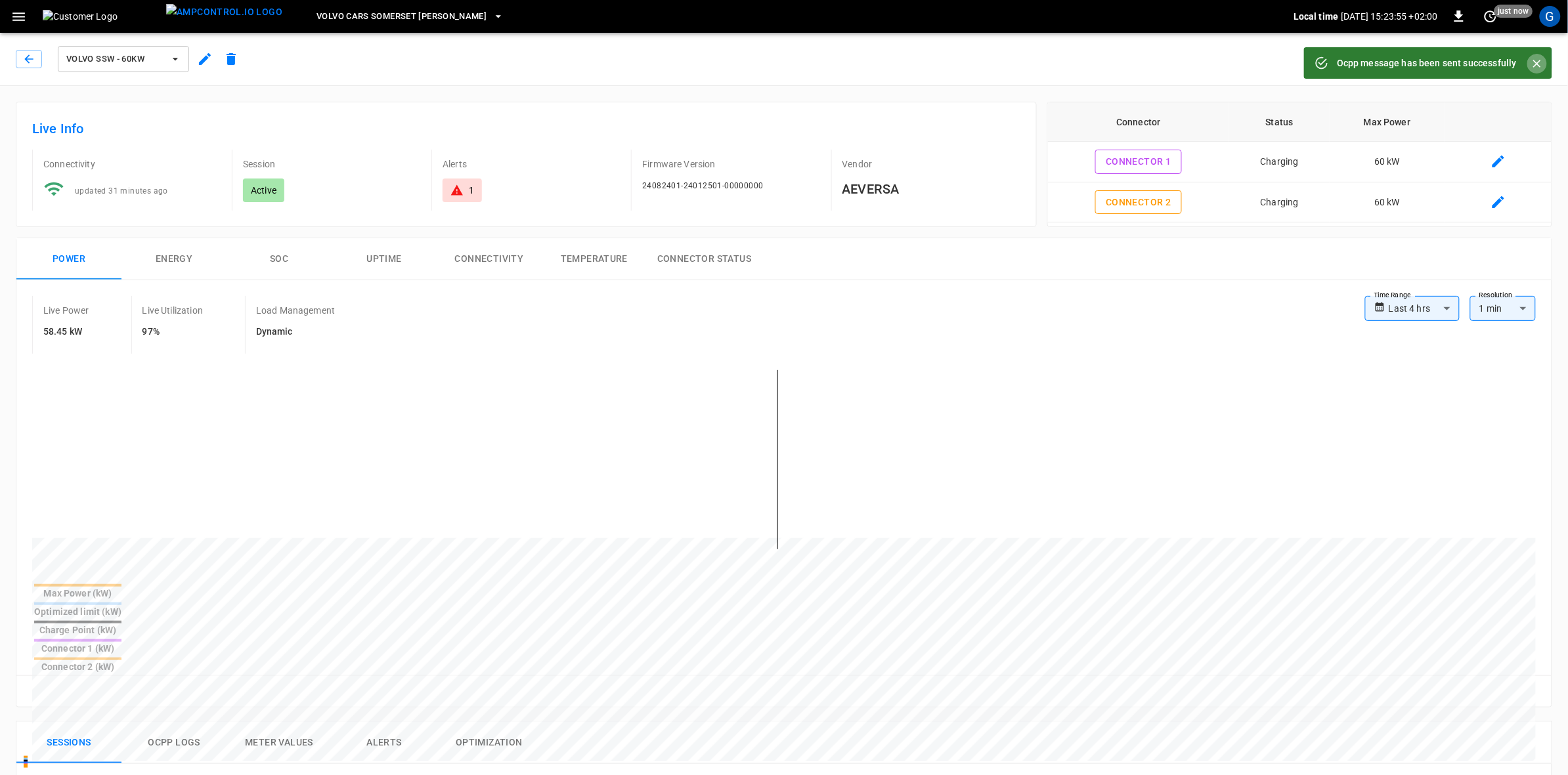
click at [1540, 61] on icon "Close" at bounding box center [1537, 63] width 13 height 13
click at [1540, 57] on icon "remote commands options" at bounding box center [1536, 59] width 16 height 16
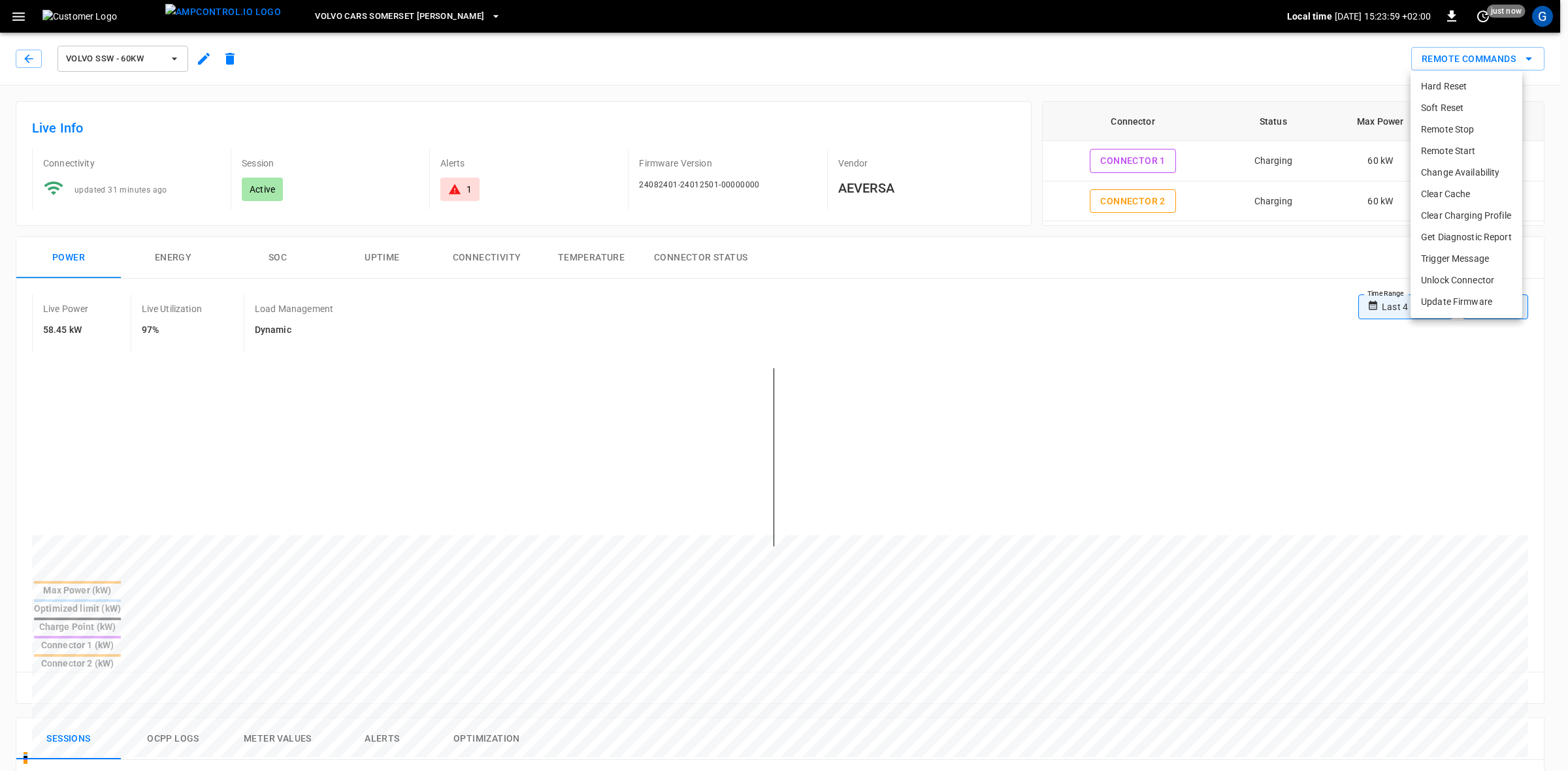
click at [1438, 210] on li "Clear Charging Profile" at bounding box center [1466, 216] width 112 height 21
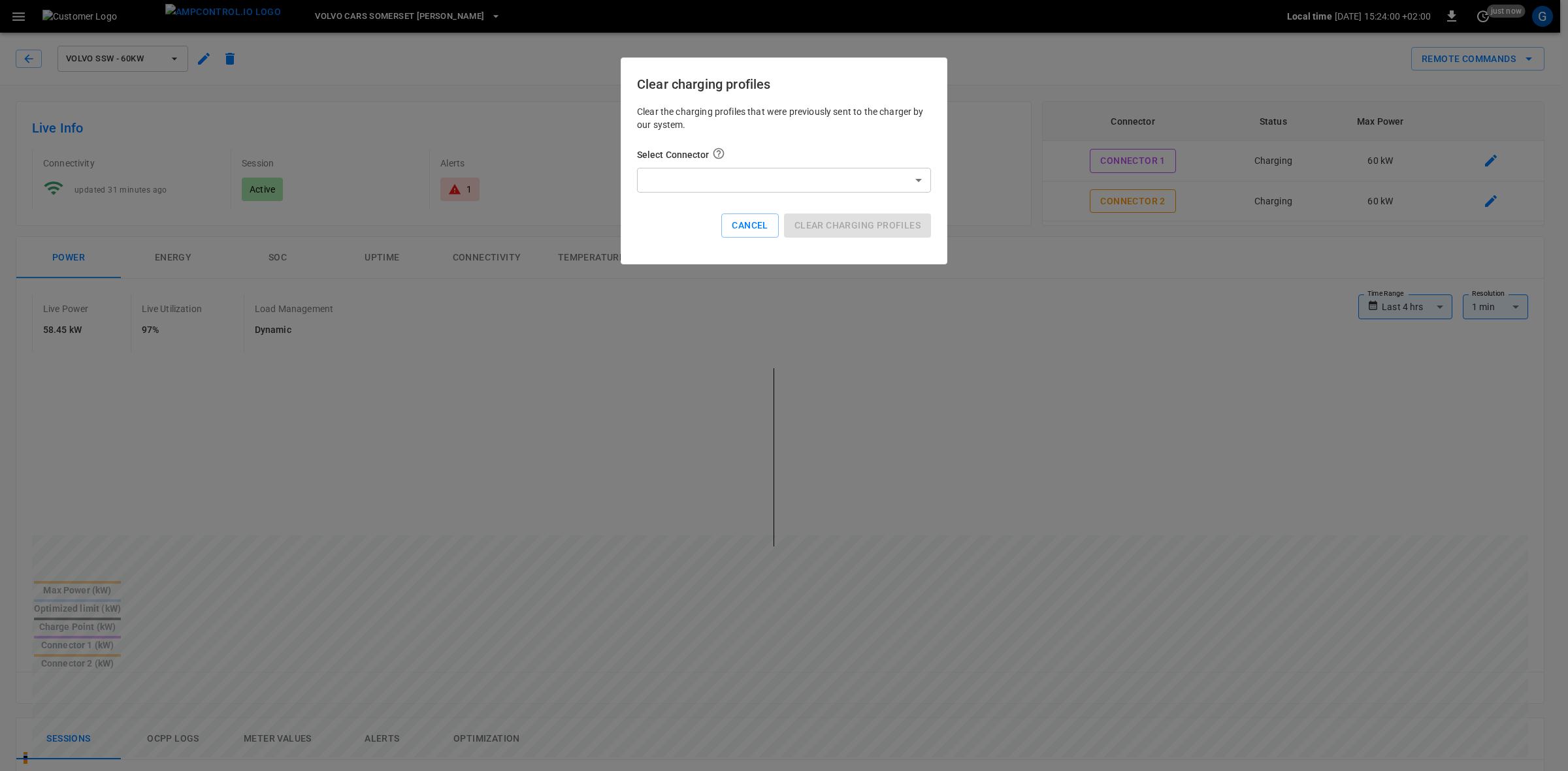
click at [913, 172] on body "**********" at bounding box center [784, 710] width 1568 height 1421
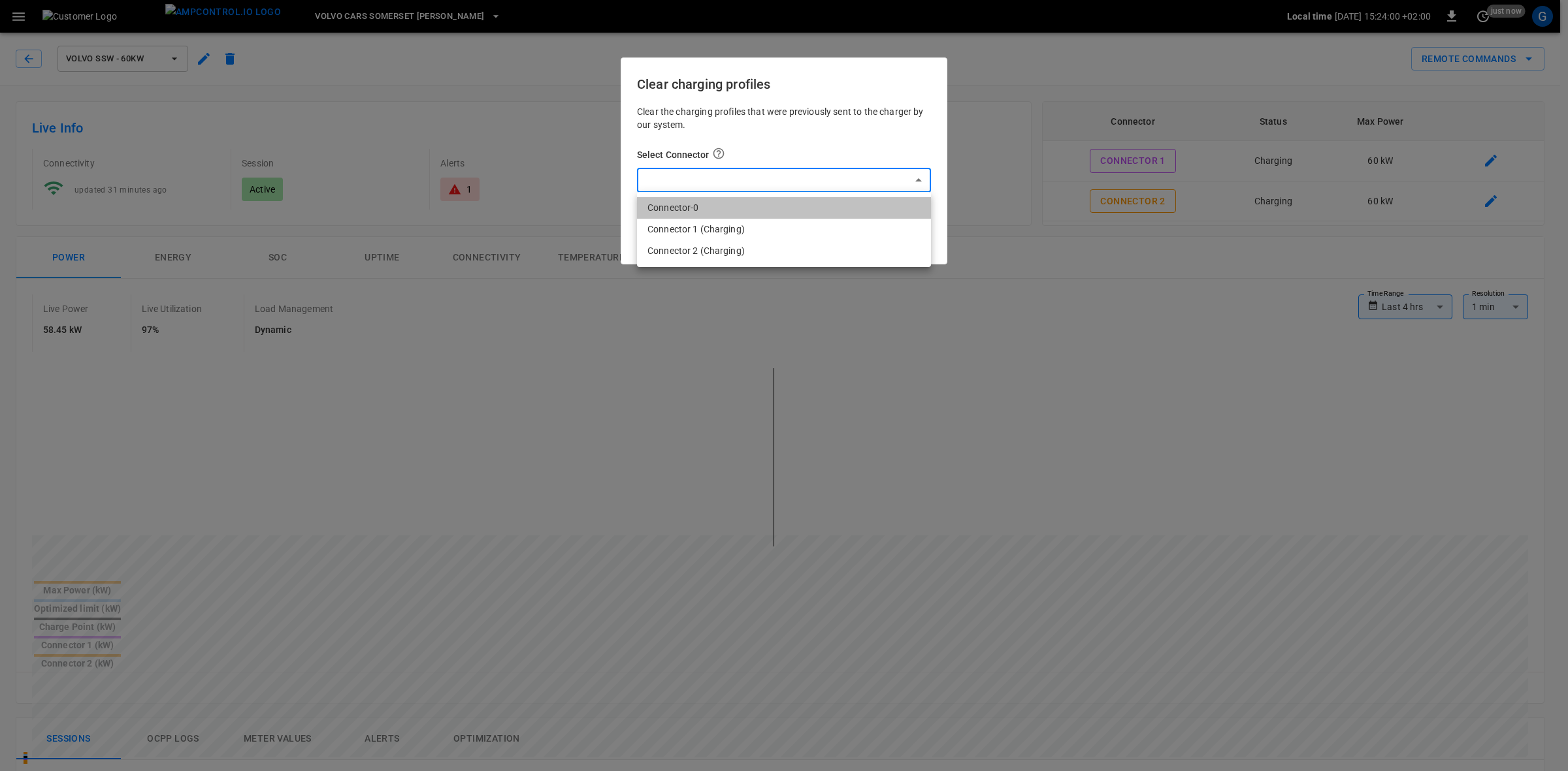
click at [719, 203] on li "Connector-0" at bounding box center [784, 208] width 294 height 21
type input "*"
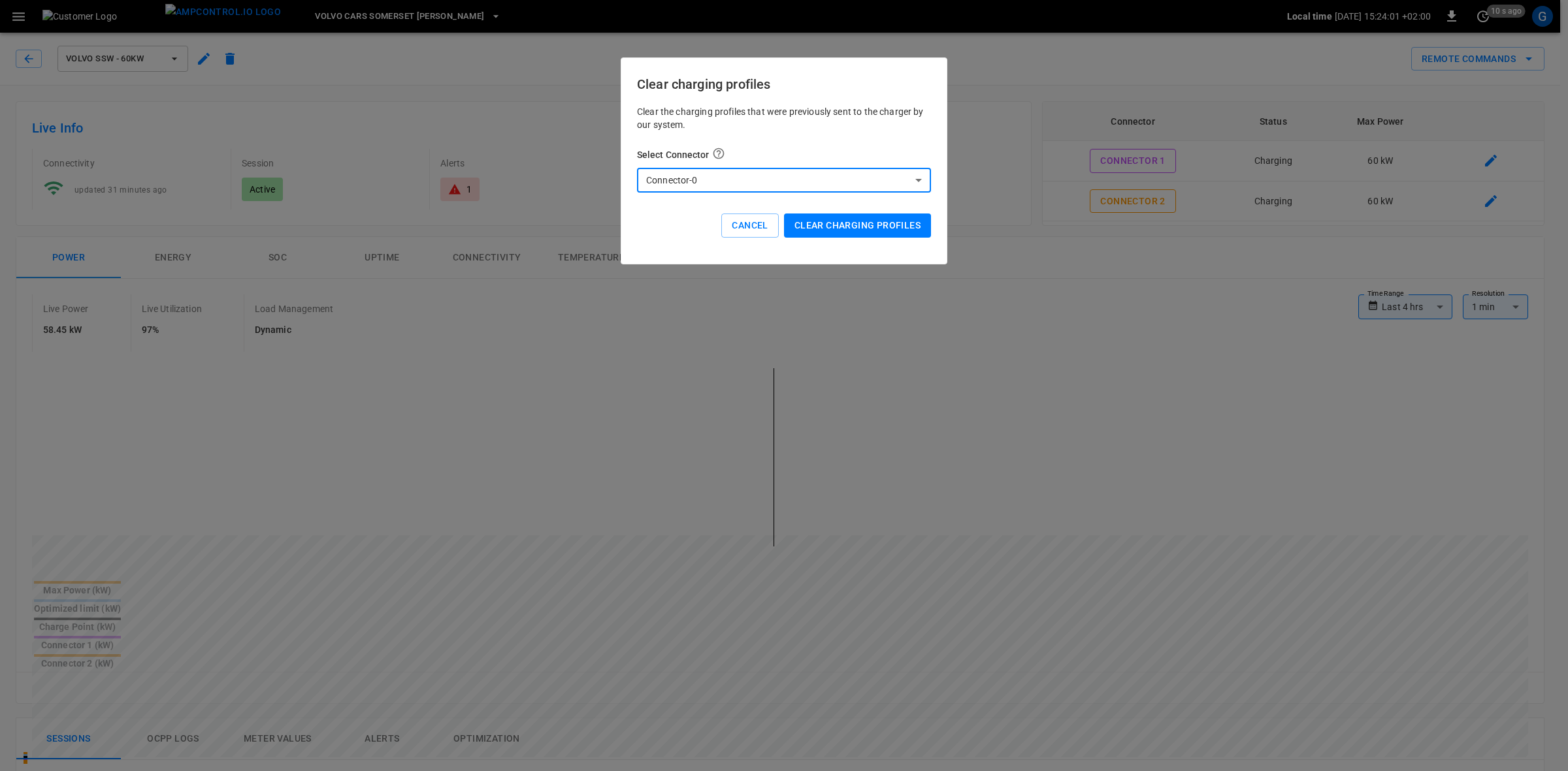
click at [856, 233] on button "Clear charging profiles" at bounding box center [858, 226] width 147 height 24
